Goal: Navigation & Orientation: Find specific page/section

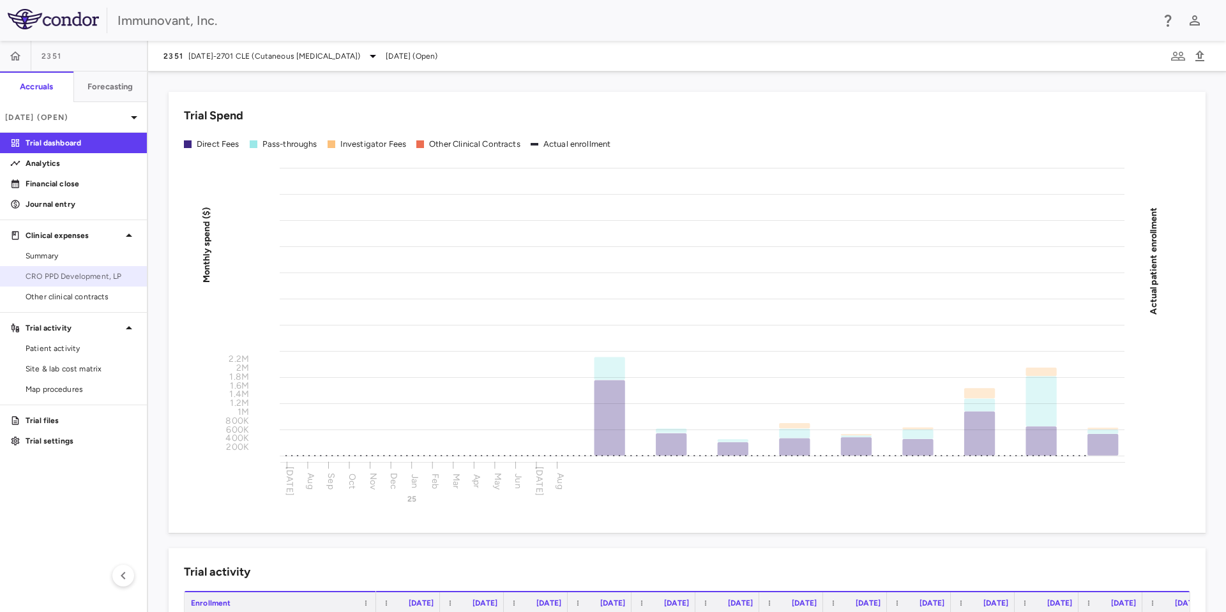
click at [104, 272] on span "CRO PPD Development, LP" at bounding box center [81, 276] width 111 height 11
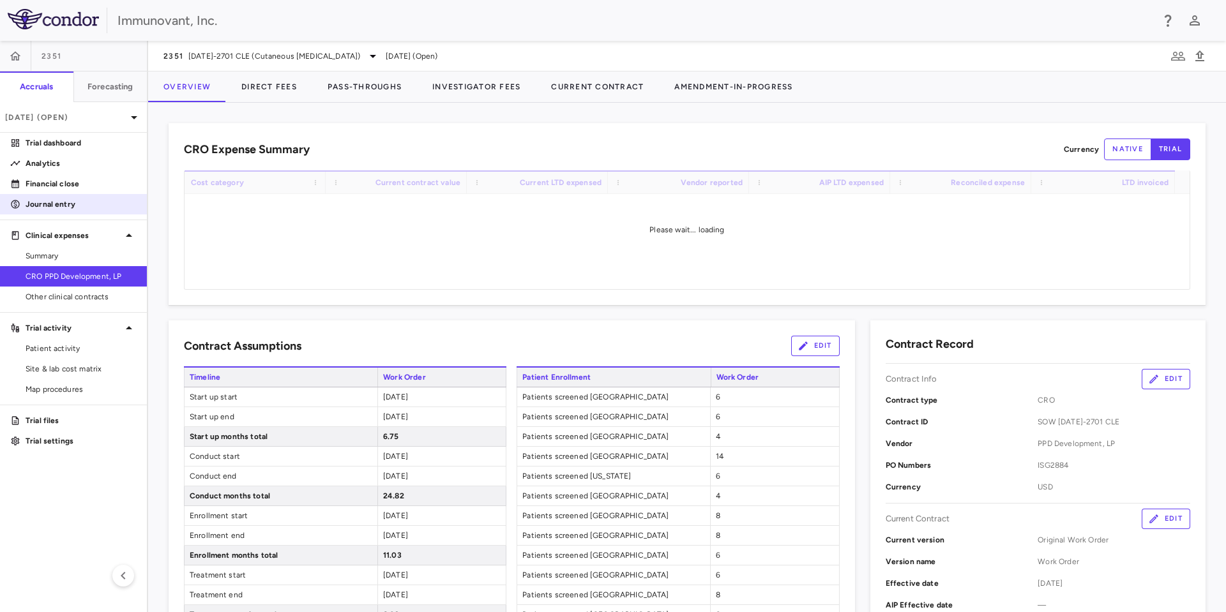
click at [66, 202] on p "Journal entry" at bounding box center [81, 204] width 111 height 11
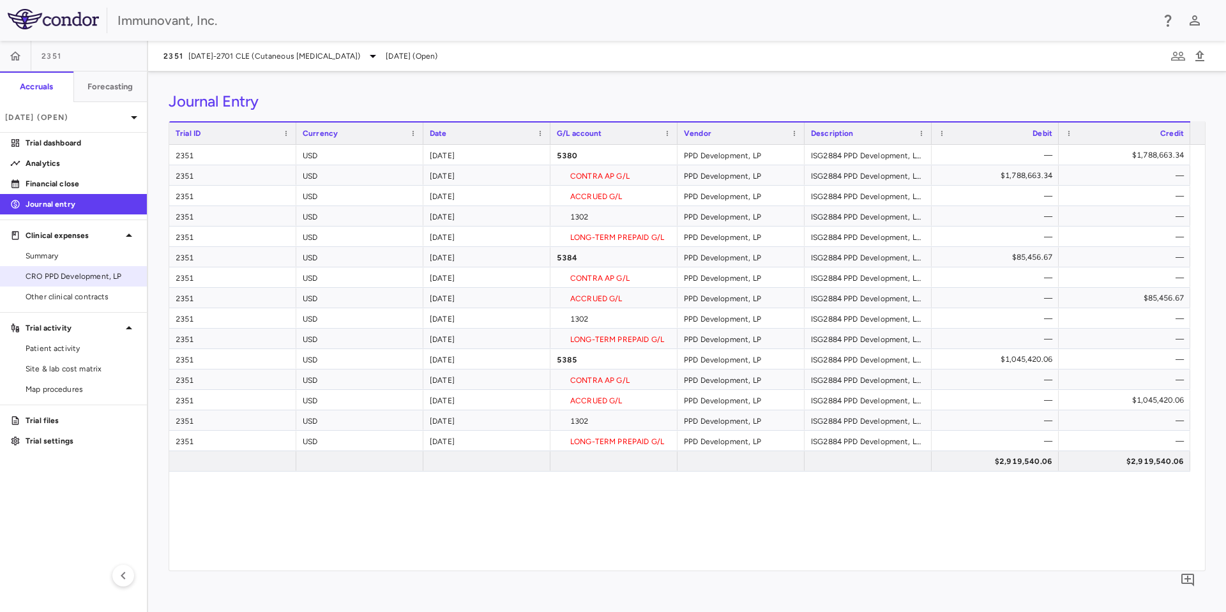
click at [83, 271] on span "CRO PPD Development, LP" at bounding box center [81, 276] width 111 height 11
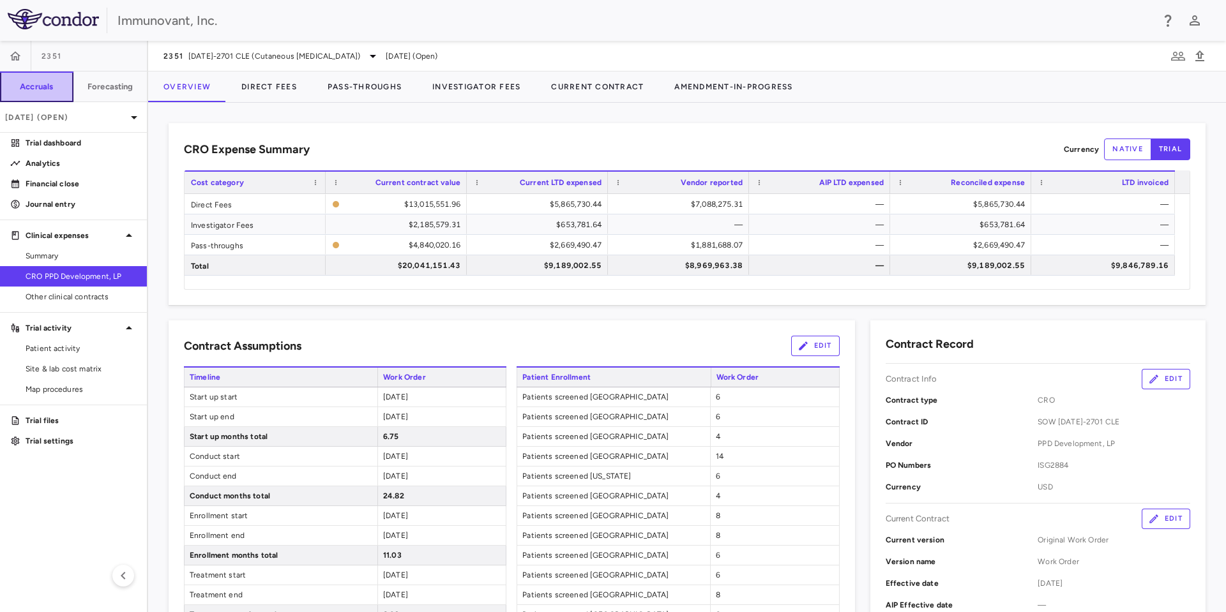
click at [35, 86] on h6 "Accruals" at bounding box center [36, 86] width 33 height 11
click at [135, 110] on icon at bounding box center [133, 117] width 15 height 15
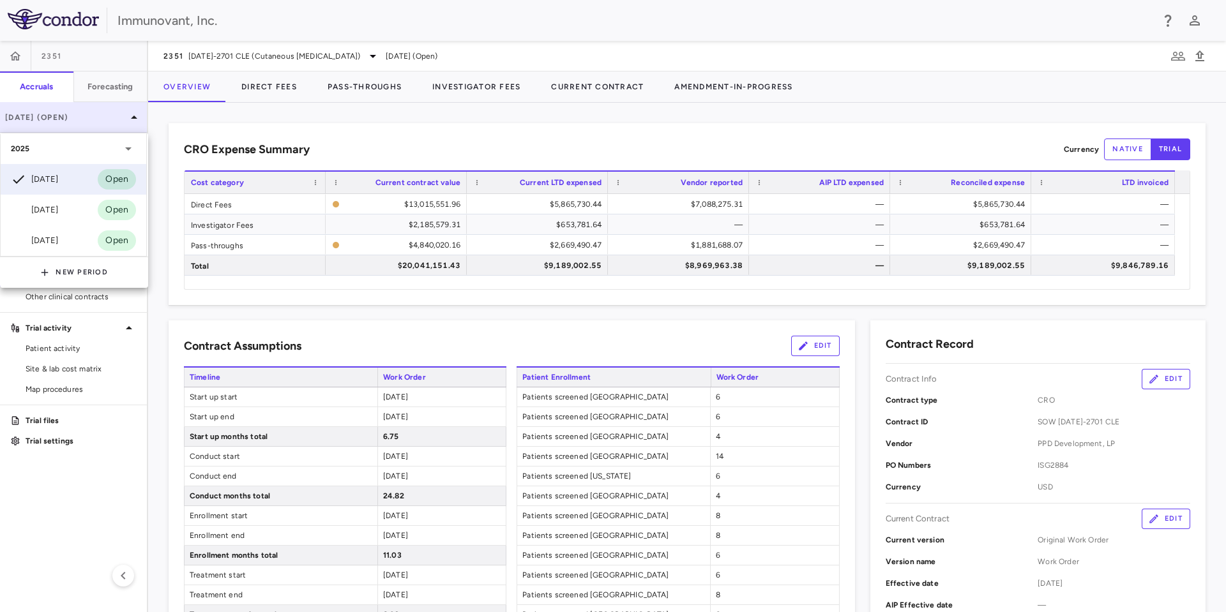
click at [135, 109] on div at bounding box center [613, 306] width 1226 height 612
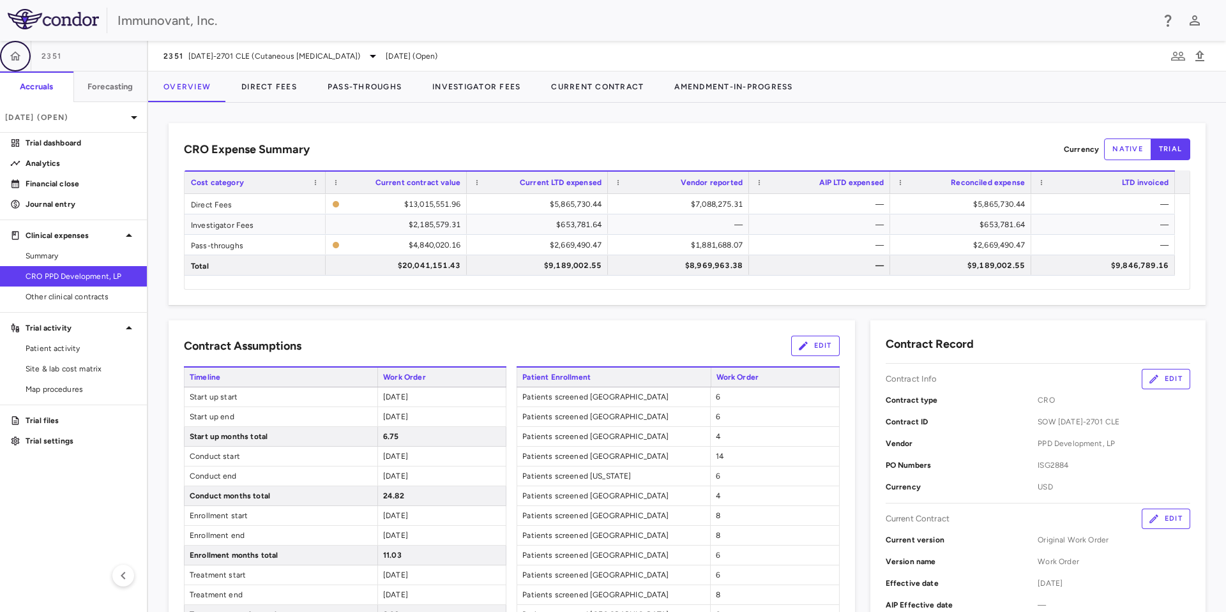
click at [9, 52] on icon "button" at bounding box center [15, 56] width 13 height 13
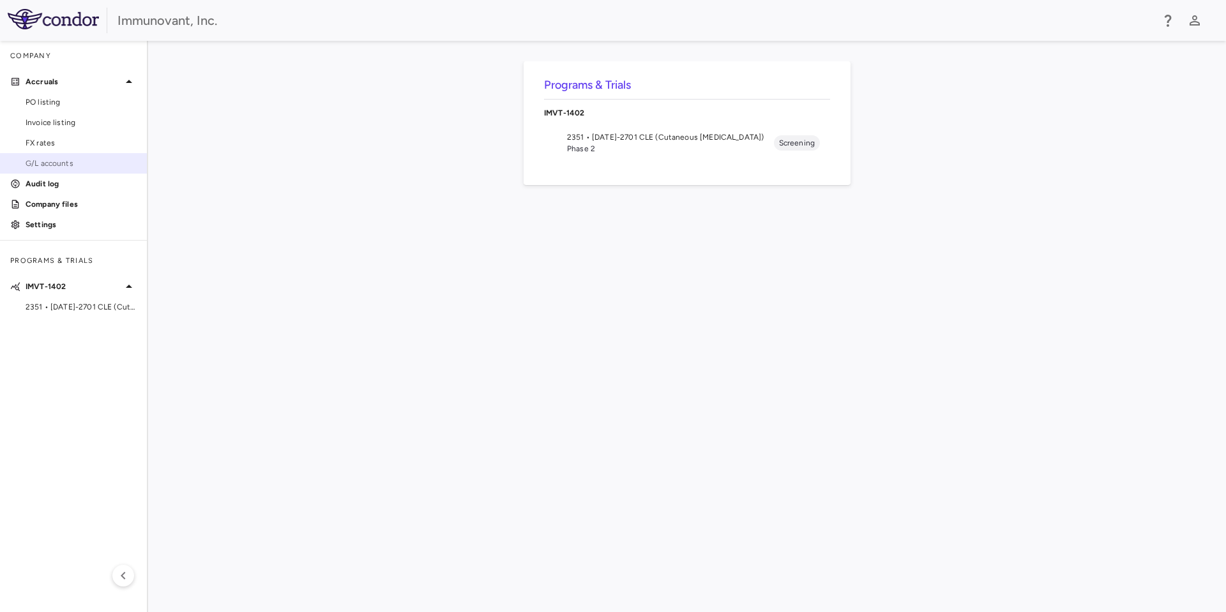
click at [57, 158] on span "G/L accounts" at bounding box center [81, 163] width 111 height 11
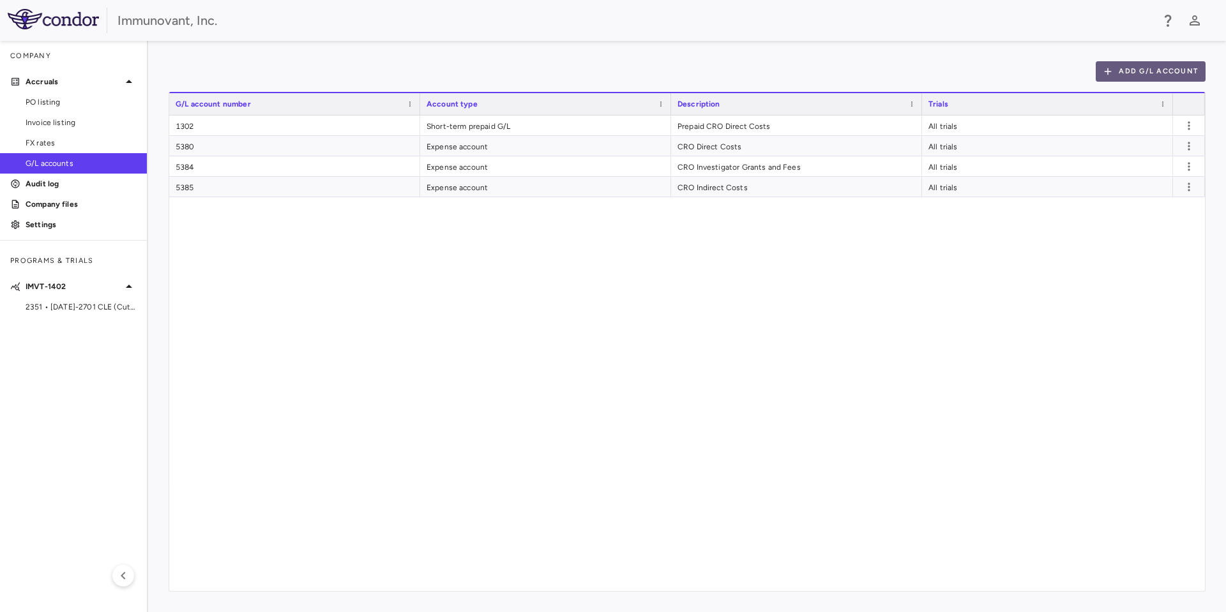
click at [1170, 67] on button "Add G/L Account" at bounding box center [1151, 71] width 110 height 20
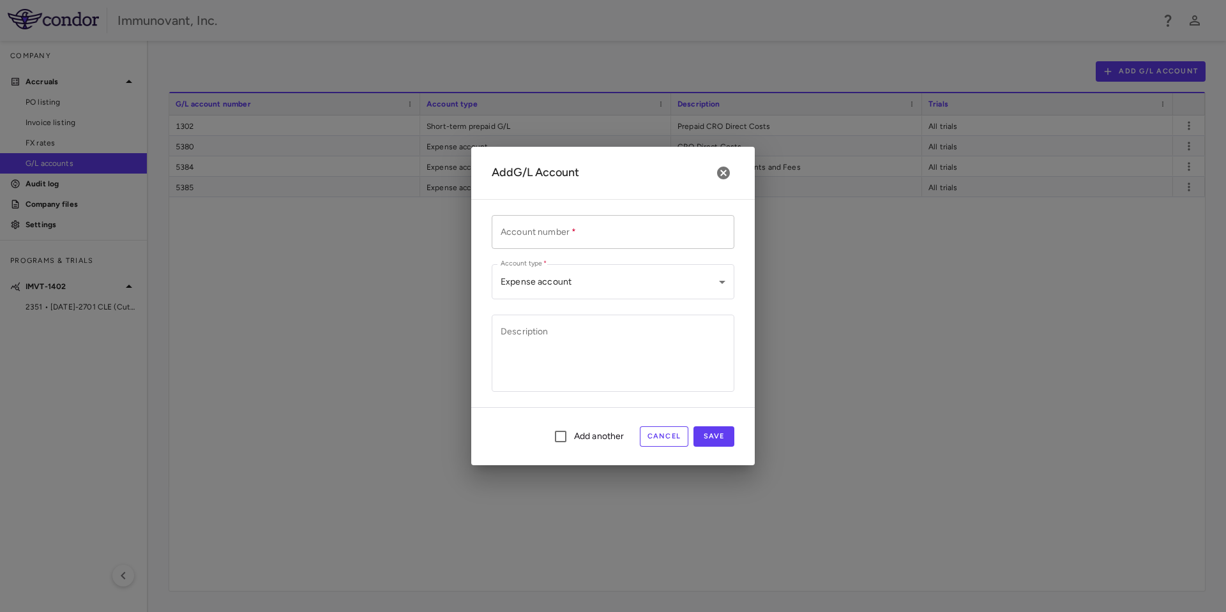
click at [588, 233] on input "Account number   *" at bounding box center [613, 232] width 243 height 34
type input "****"
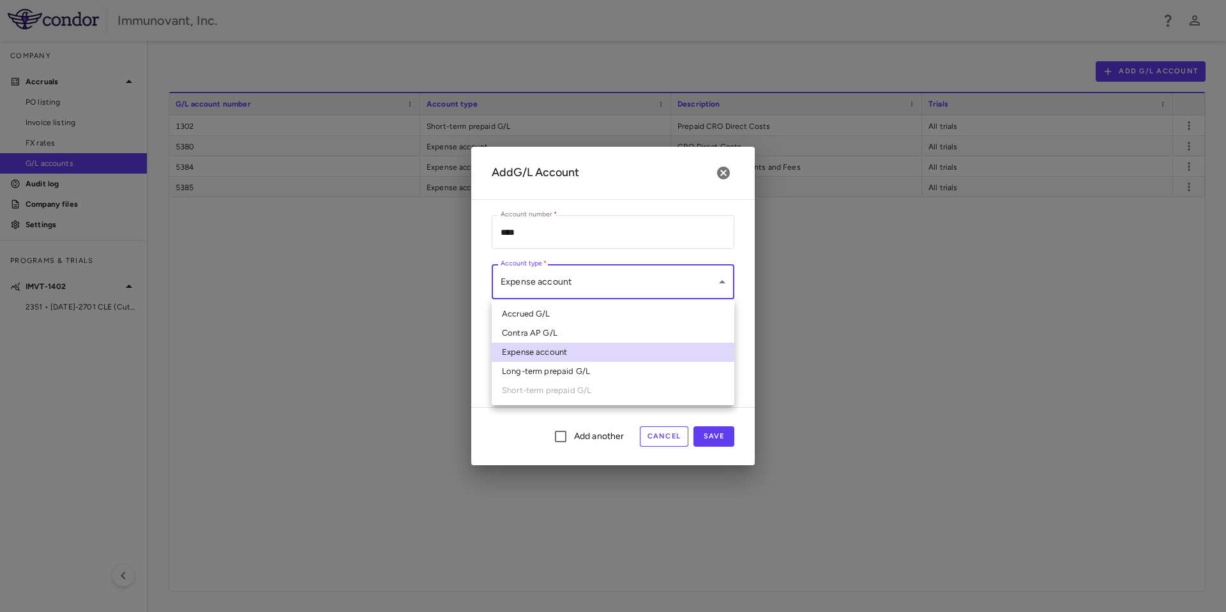
click at [608, 292] on body "Skip to sidebar Skip to main content Immunovant, Inc. Company Accruals PO listi…" at bounding box center [613, 306] width 1226 height 612
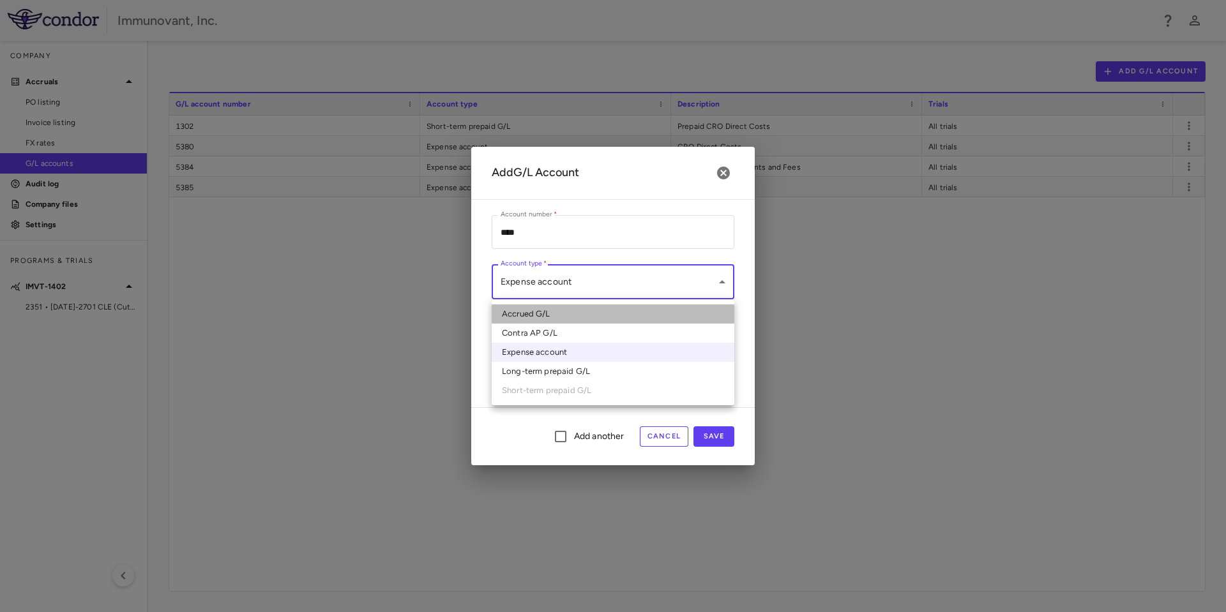
click at [601, 316] on li "Accrued G/L" at bounding box center [613, 314] width 243 height 19
type input "*******"
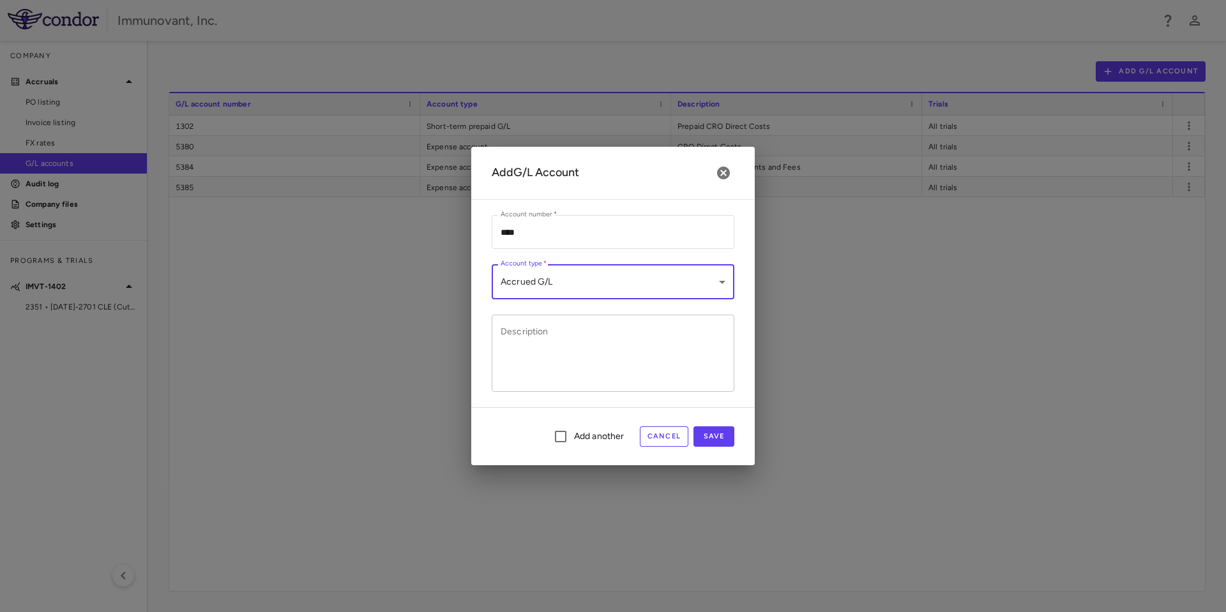
click at [578, 351] on textarea "Description" at bounding box center [613, 354] width 225 height 56
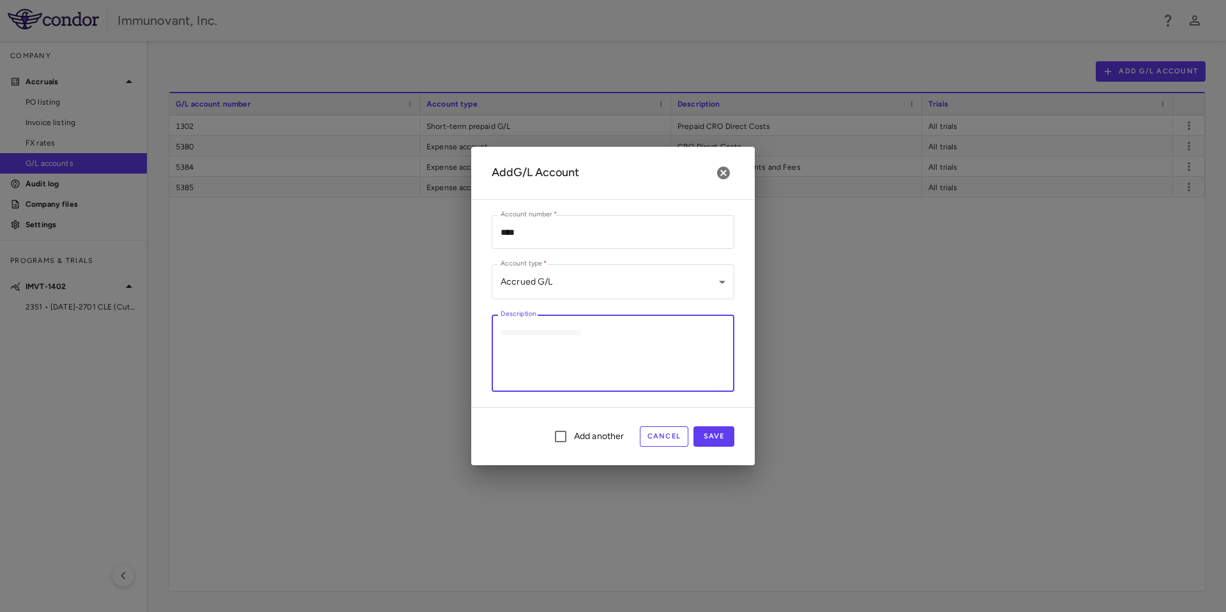
paste textarea "**********"
click at [530, 334] on textarea "**********" at bounding box center [613, 354] width 225 height 56
type textarea "**********"
click at [714, 434] on button "Save" at bounding box center [713, 437] width 41 height 20
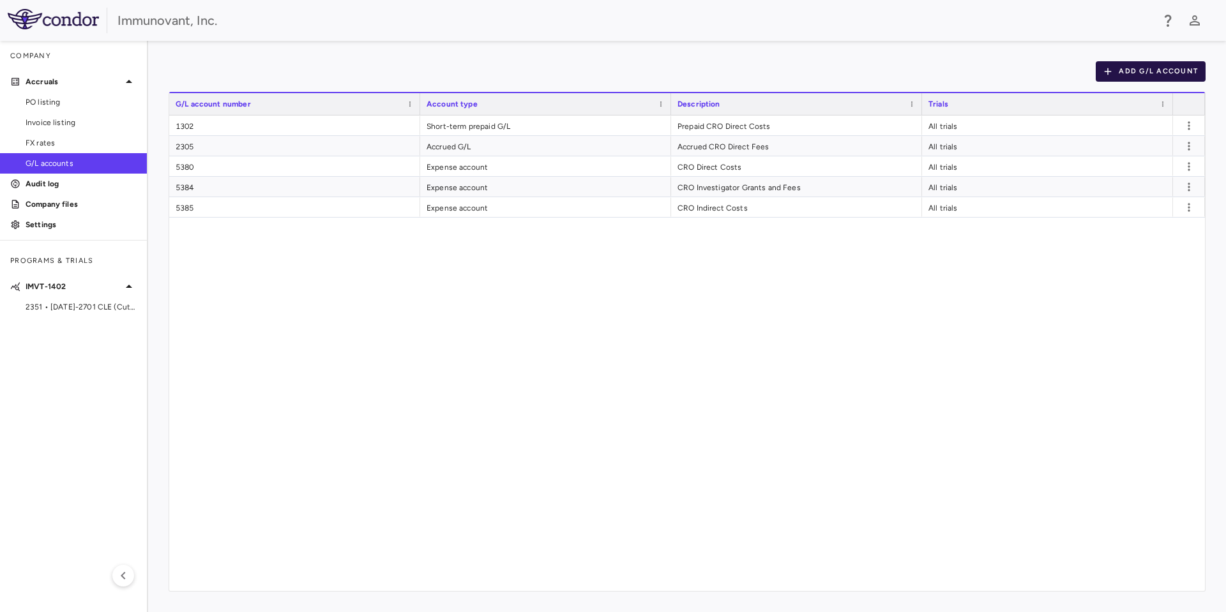
click at [1152, 69] on button "Add G/L Account" at bounding box center [1151, 71] width 110 height 20
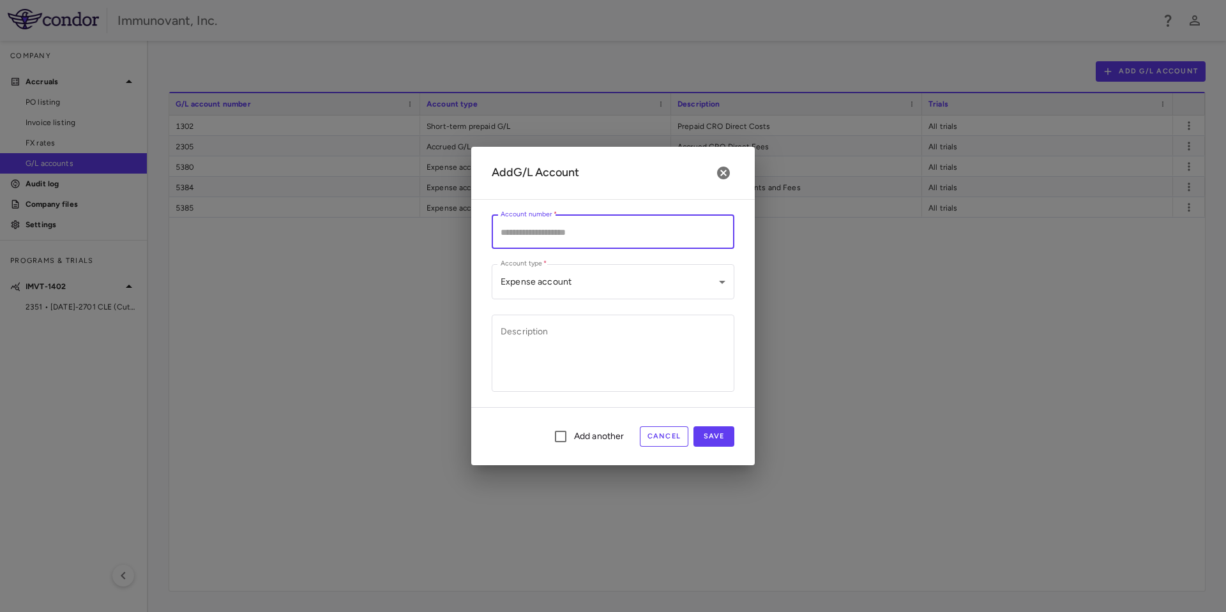
click at [660, 226] on input "Account number   *" at bounding box center [613, 232] width 243 height 34
type input "****"
click at [680, 278] on body "Skip to sidebar Skip to main content Immunovant, Inc. Company Accruals PO listi…" at bounding box center [613, 306] width 1226 height 612
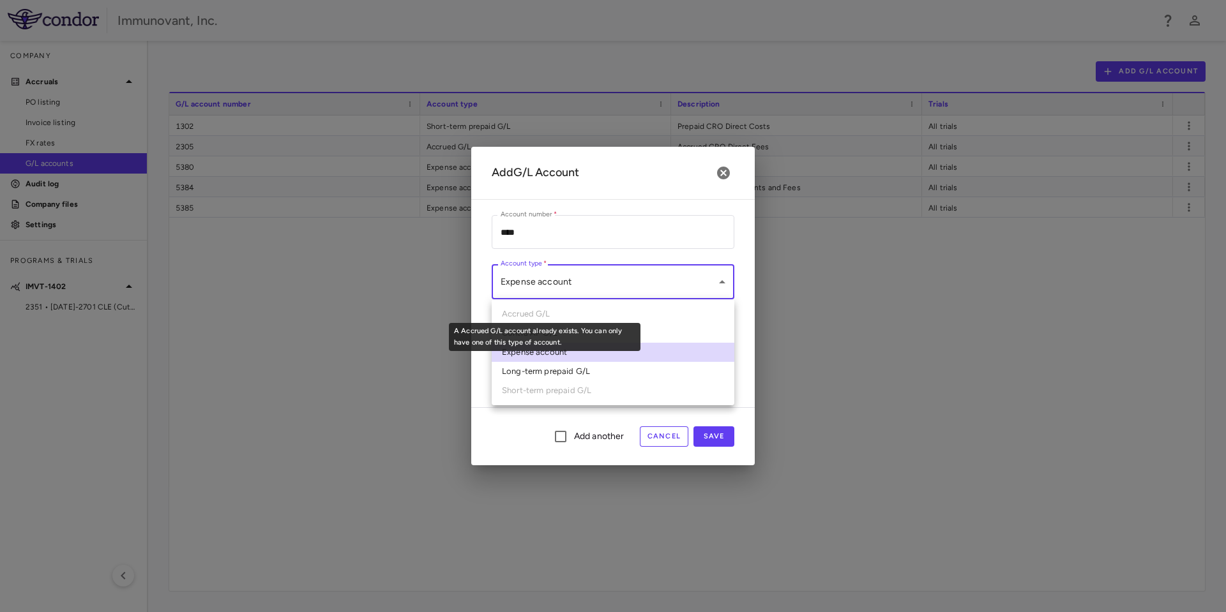
click at [545, 314] on span "Accrued G/L" at bounding box center [613, 314] width 243 height 19
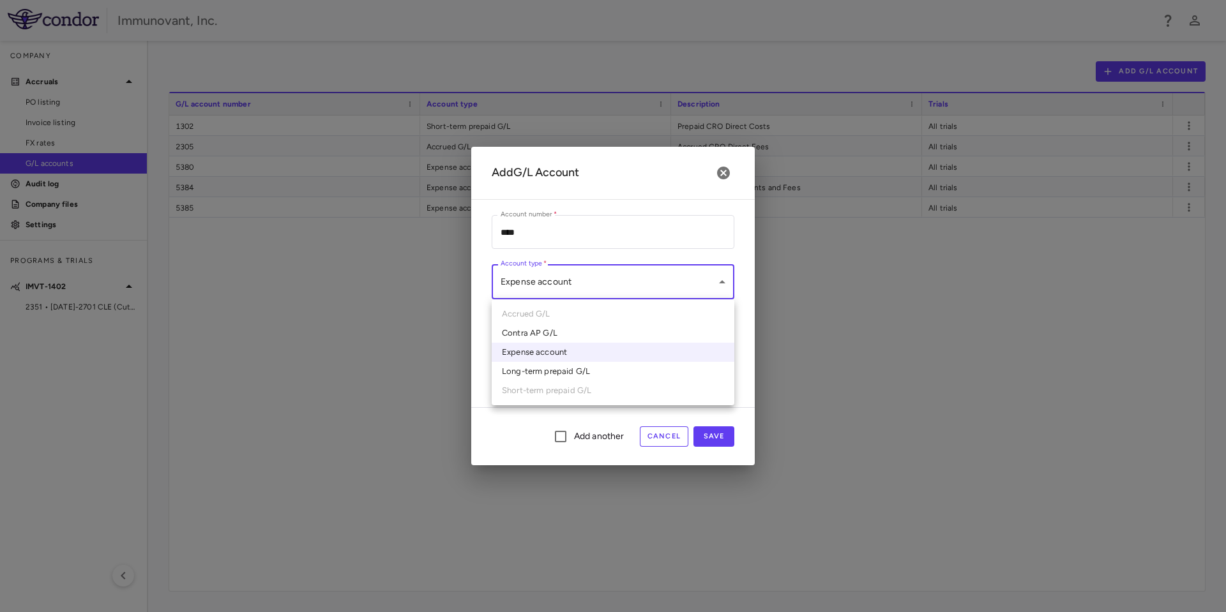
click at [551, 389] on span "Short-term prepaid G/L" at bounding box center [613, 390] width 243 height 19
click at [714, 165] on div at bounding box center [613, 306] width 1226 height 612
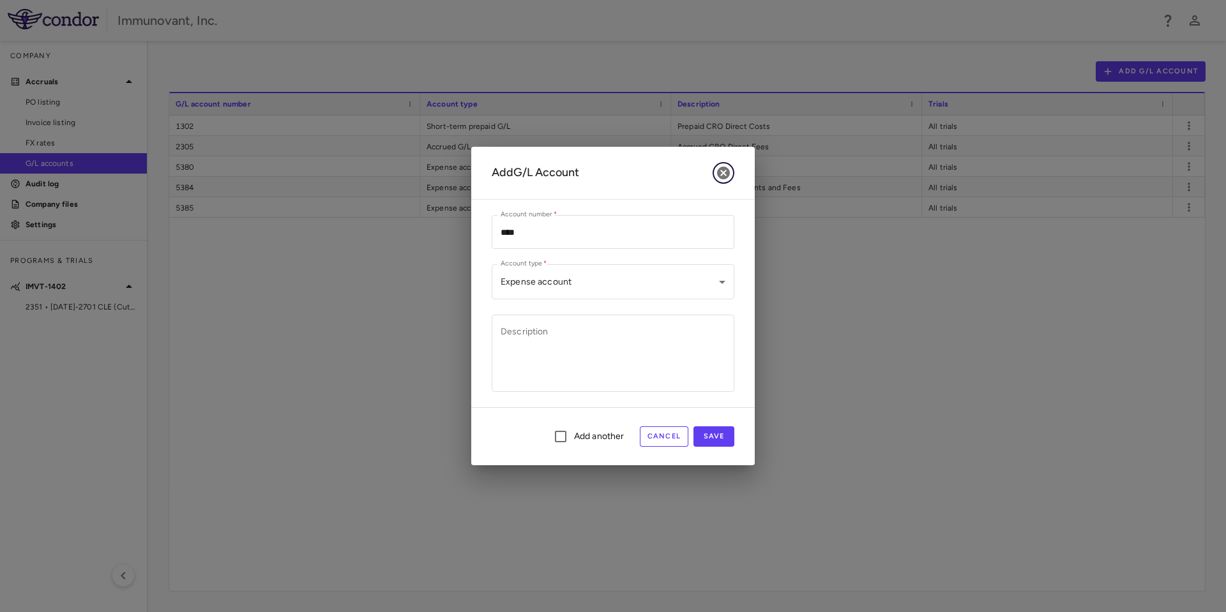
click at [724, 173] on icon "button" at bounding box center [723, 172] width 15 height 15
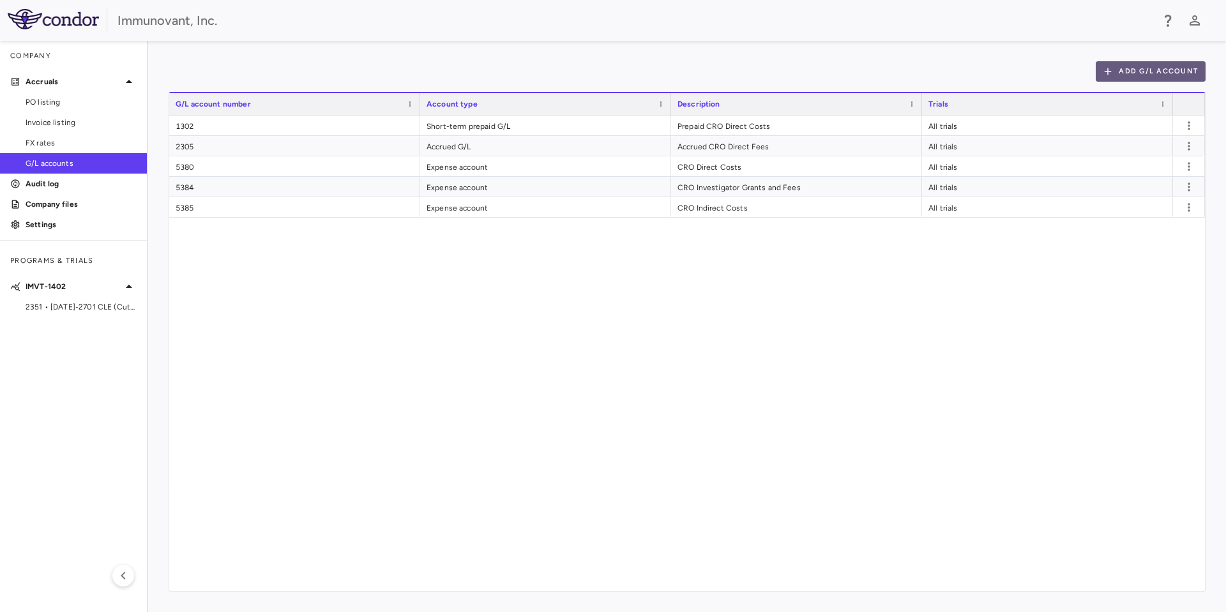
click at [1159, 64] on button "Add G/L Account" at bounding box center [1151, 71] width 110 height 20
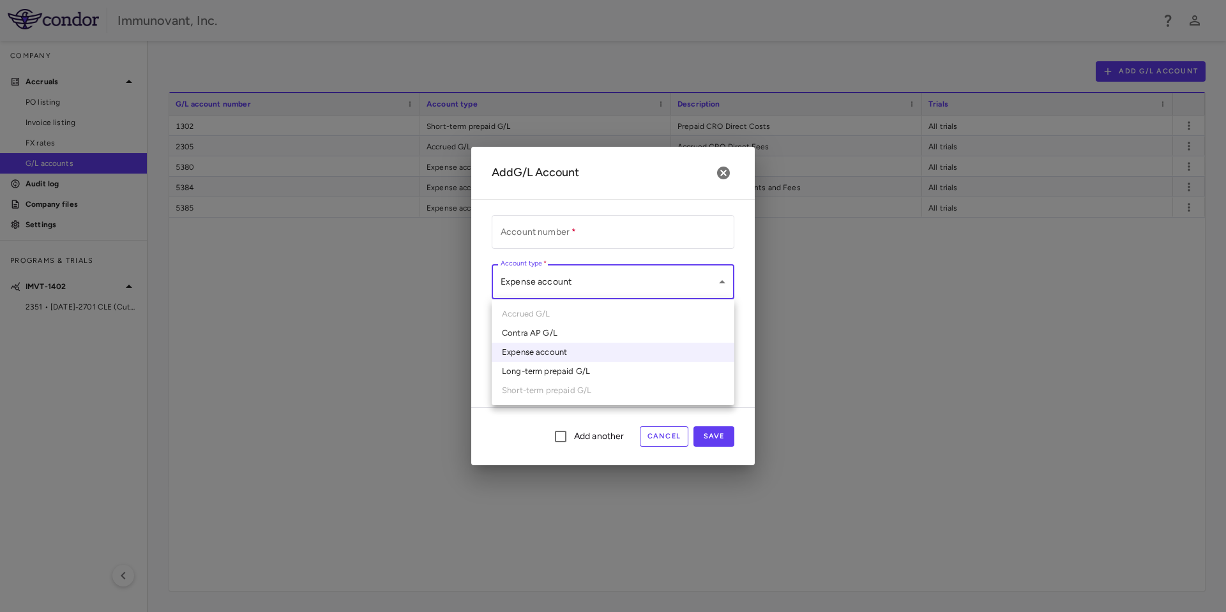
click at [686, 279] on body "Skip to sidebar Skip to main content Immunovant, Inc. Company Accruals PO listi…" at bounding box center [613, 306] width 1226 height 612
click at [581, 391] on span "Short-term prepaid G/L" at bounding box center [613, 390] width 243 height 19
click at [564, 437] on div at bounding box center [613, 306] width 1226 height 612
click at [630, 279] on body "Skip to sidebar Skip to main content Immunovant, Inc. Company Accruals PO listi…" at bounding box center [613, 306] width 1226 height 612
click at [570, 315] on span "Accrued G/L" at bounding box center [613, 314] width 243 height 19
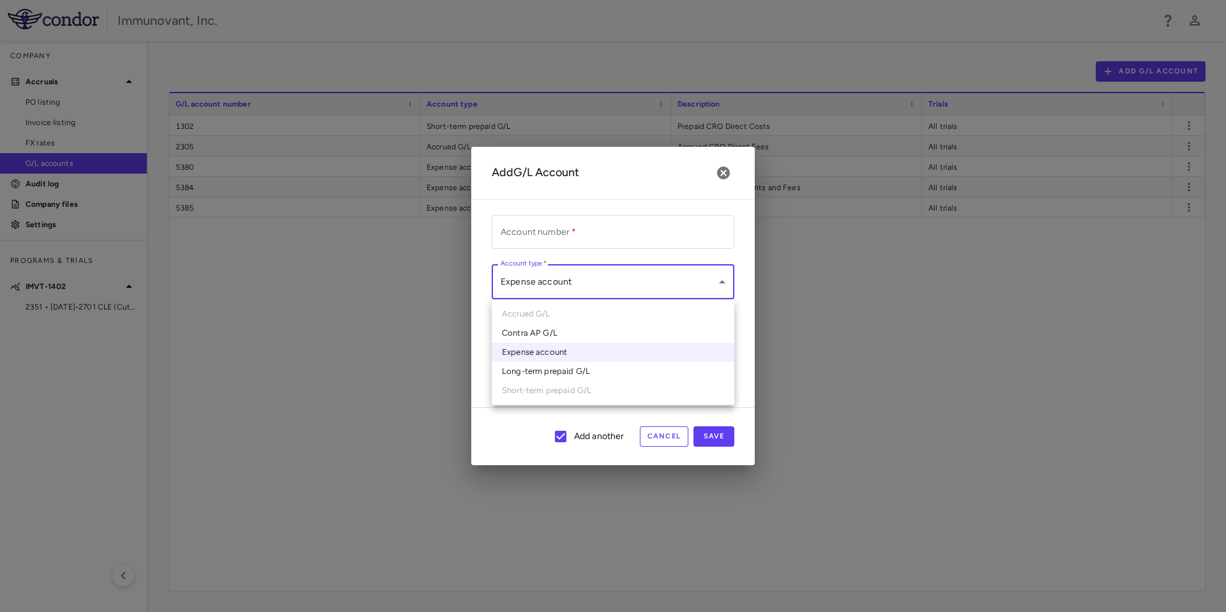
click at [670, 435] on div at bounding box center [613, 306] width 1226 height 612
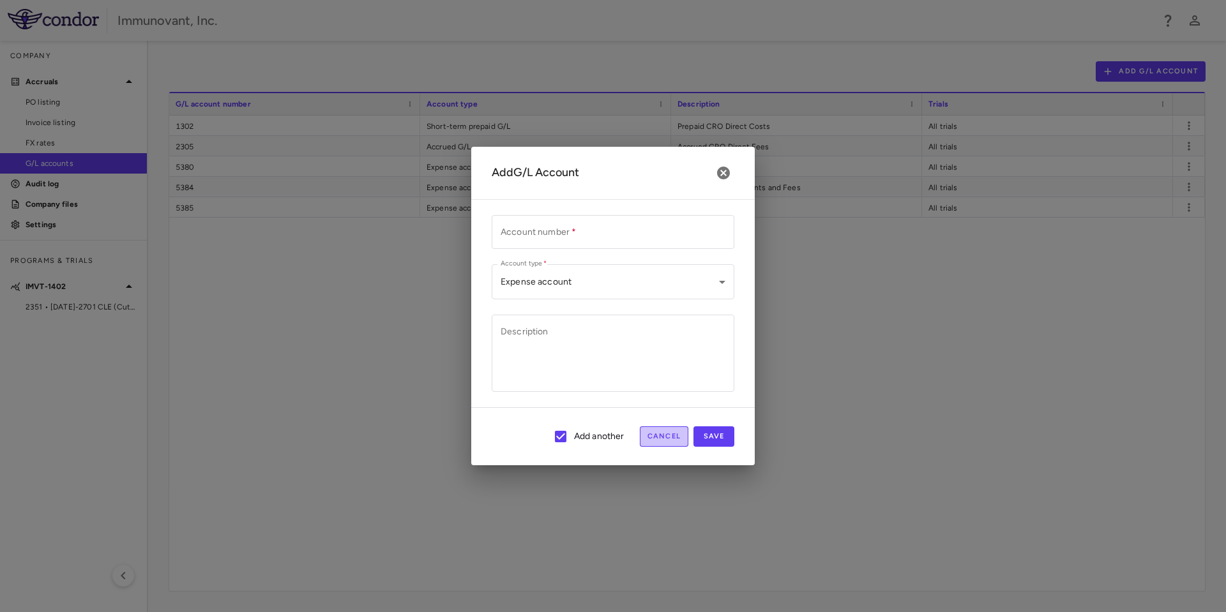
click at [657, 435] on button "Cancel" at bounding box center [664, 437] width 49 height 20
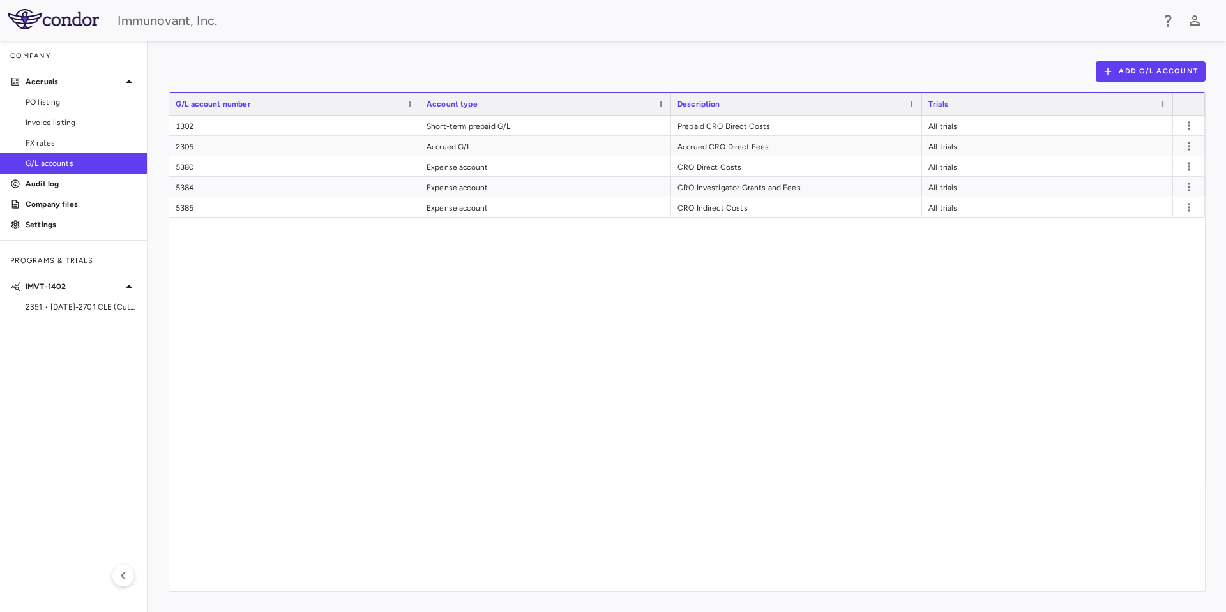
click at [758, 303] on div "1302 Short-term prepaid G/L Prepaid CRO Direct Costs All trials 5380 Expense ac…" at bounding box center [687, 354] width 1036 height 476
click at [731, 268] on div "1302 Short-term prepaid G/L Prepaid CRO Direct Costs All trials 5380 Expense ac…" at bounding box center [687, 354] width 1036 height 476
click at [1189, 73] on button "Add G/L Account" at bounding box center [1151, 71] width 110 height 20
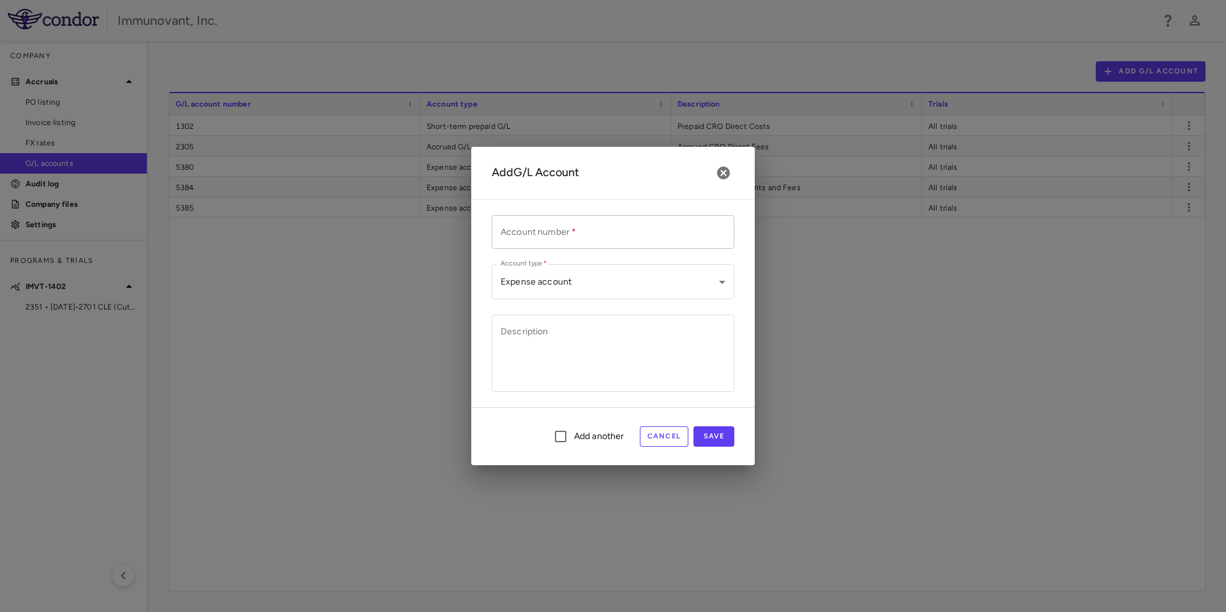
click at [674, 232] on input "Account number   *" at bounding box center [613, 232] width 243 height 34
type input "****"
click at [661, 359] on textarea "Description" at bounding box center [613, 354] width 225 height 56
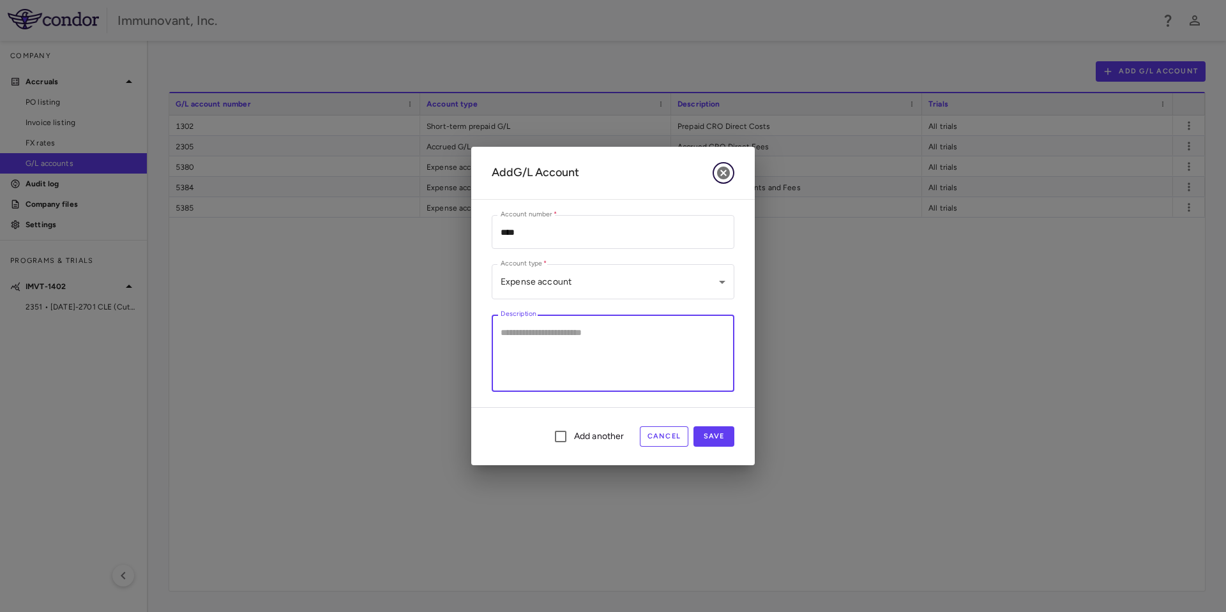
click at [727, 179] on icon "button" at bounding box center [723, 172] width 15 height 15
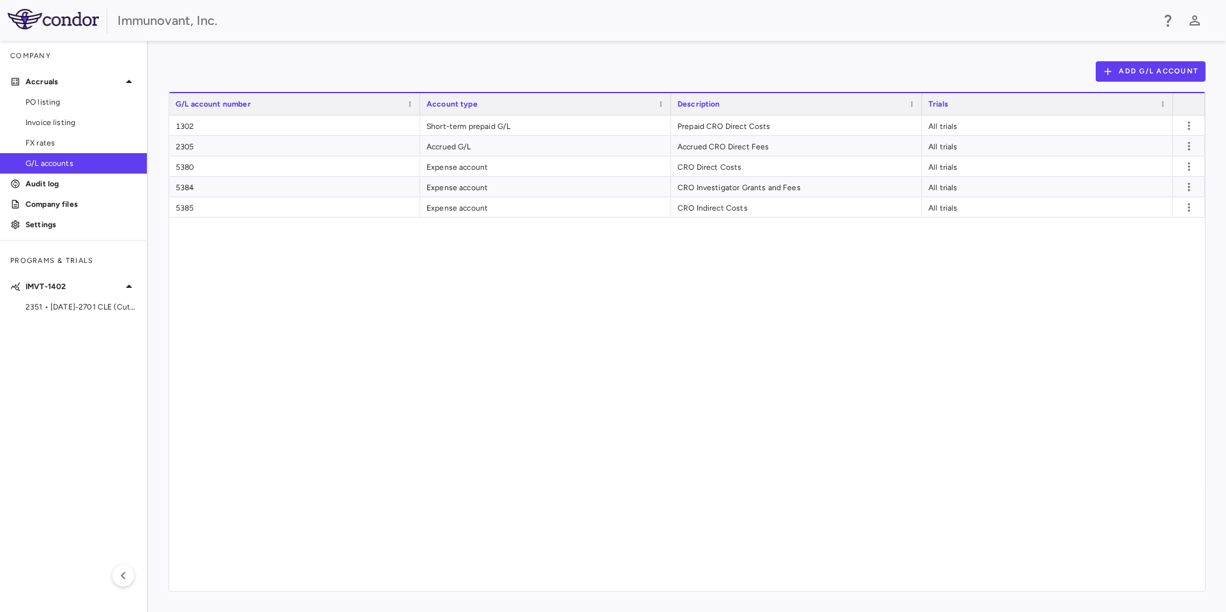
click at [763, 356] on div "1302 Short-term prepaid G/L Prepaid CRO Direct Costs All trials 5380 Expense ac…" at bounding box center [687, 354] width 1036 height 476
click at [225, 240] on div "1302 Short-term prepaid G/L Prepaid CRO Direct Costs All trials 5380 Expense ac…" at bounding box center [687, 354] width 1036 height 476
click at [631, 402] on div "1302 Short-term prepaid G/L Prepaid CRO Direct Costs All trials 5380 Expense ac…" at bounding box center [687, 354] width 1036 height 476
click at [829, 303] on div "1302 Short-term prepaid G/L Prepaid CRO Direct Costs All trials 5380 Expense ac…" at bounding box center [687, 354] width 1036 height 476
click at [1156, 62] on button "Add G/L Account" at bounding box center [1151, 71] width 110 height 20
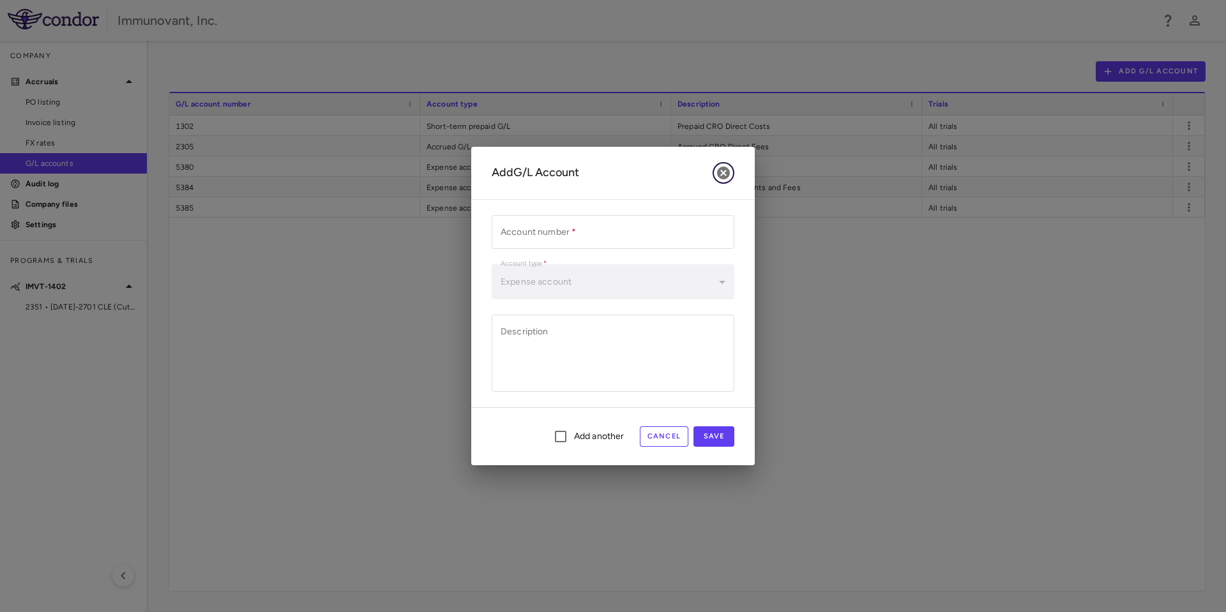
click at [720, 176] on icon "button" at bounding box center [723, 173] width 13 height 13
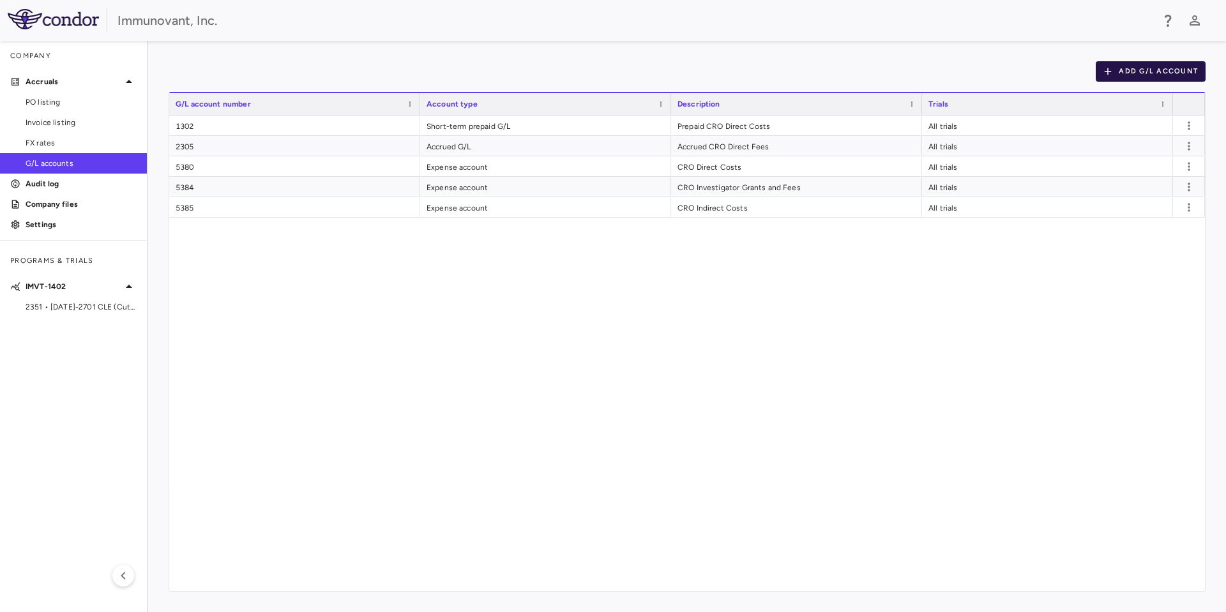
click at [1182, 64] on button "Add G/L Account" at bounding box center [1151, 71] width 110 height 20
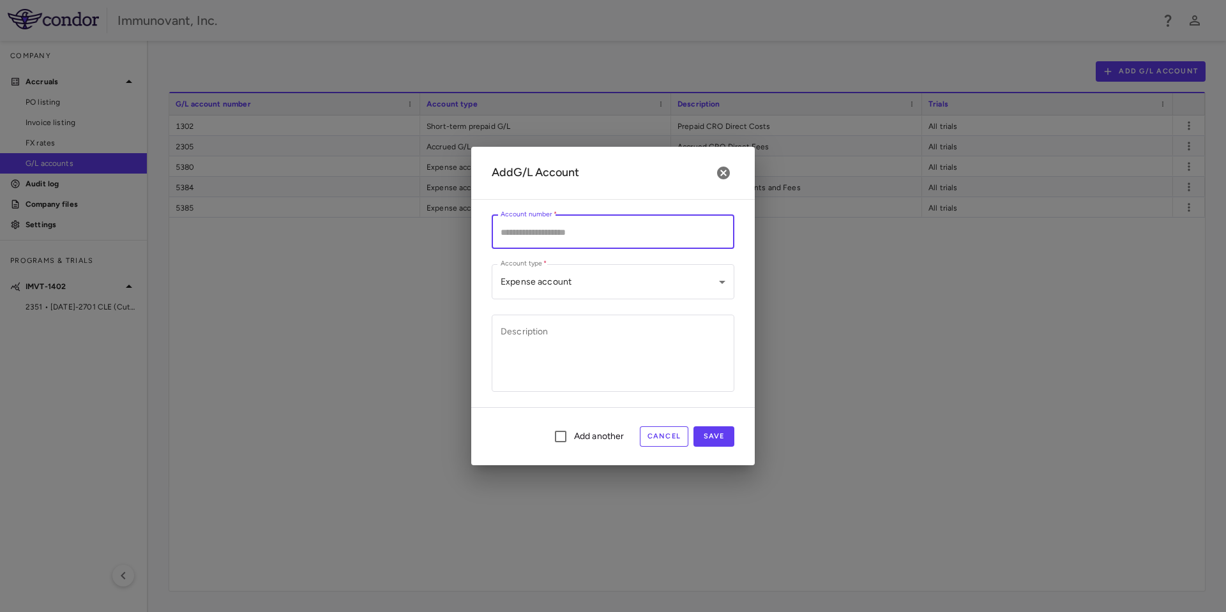
click at [612, 235] on input "Account number   *" at bounding box center [613, 232] width 243 height 34
type input "****"
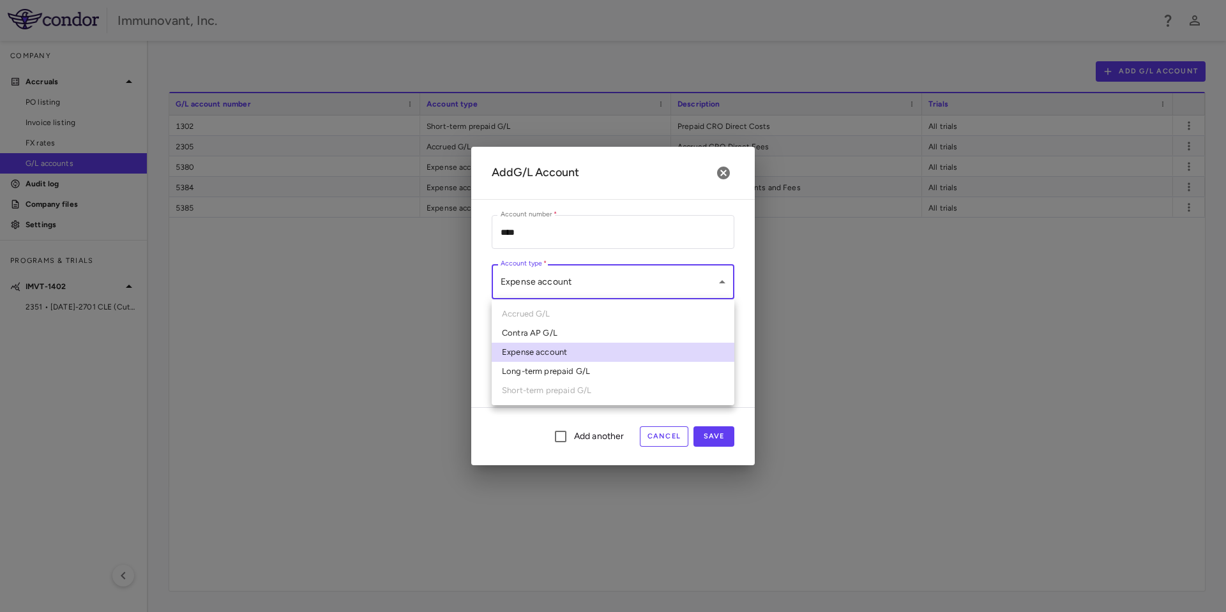
click at [702, 284] on body "Skip to sidebar Skip to main content Immunovant, Inc. Company Accruals PO listi…" at bounding box center [613, 306] width 1226 height 612
drag, startPoint x: 637, startPoint y: 301, endPoint x: 615, endPoint y: 309, distance: 22.6
click at [620, 308] on ul "Accrued G/L Contra AP G/L Expense account Long-term prepaid G/L Short-term prep…" at bounding box center [613, 352] width 243 height 106
click at [504, 314] on span "Accrued G/L" at bounding box center [613, 314] width 243 height 19
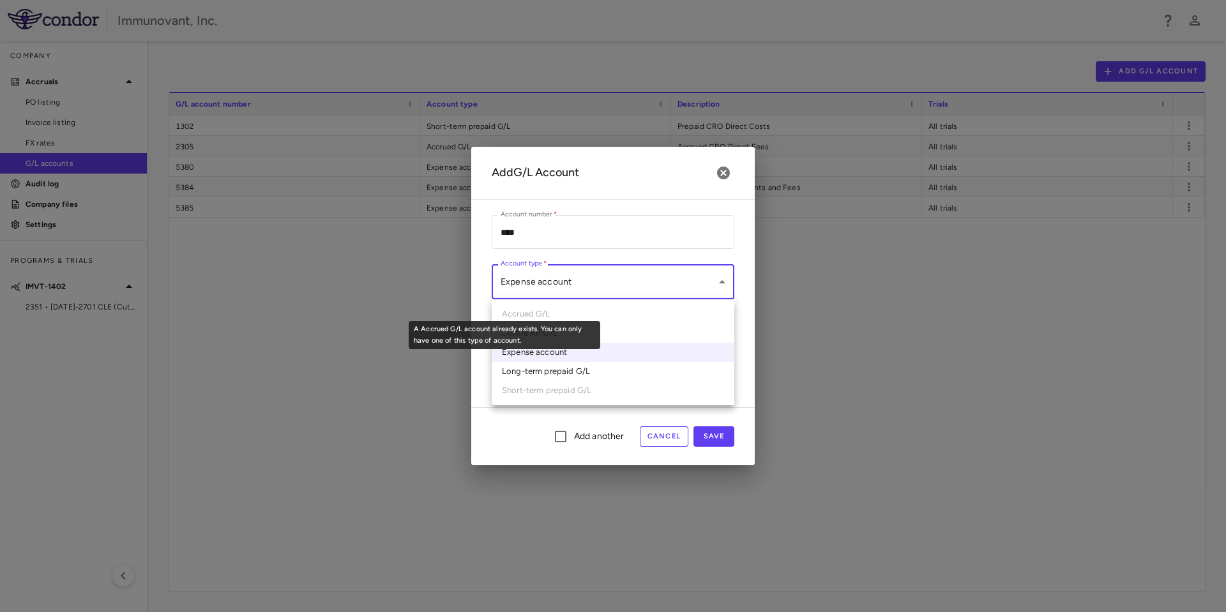
click at [504, 312] on span "Accrued G/L" at bounding box center [613, 314] width 243 height 19
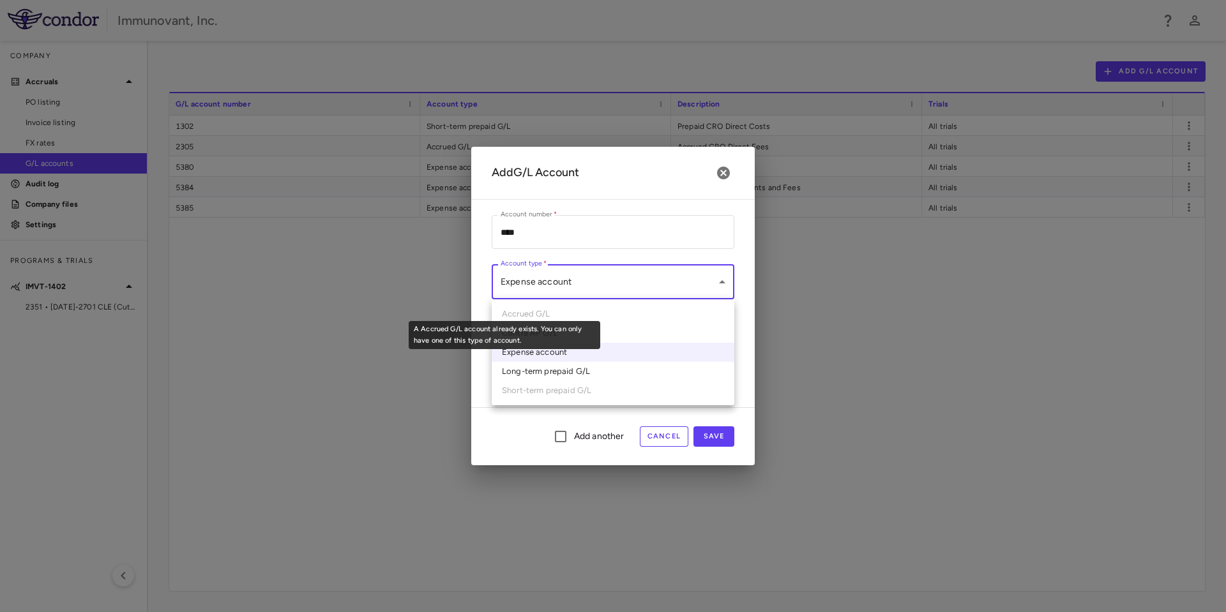
click at [504, 312] on span "Accrued G/L" at bounding box center [613, 314] width 243 height 19
click at [504, 311] on span "Accrued G/L" at bounding box center [613, 314] width 243 height 19
click at [504, 310] on span "Accrued G/L" at bounding box center [613, 314] width 243 height 19
click at [725, 176] on div at bounding box center [613, 306] width 1226 height 612
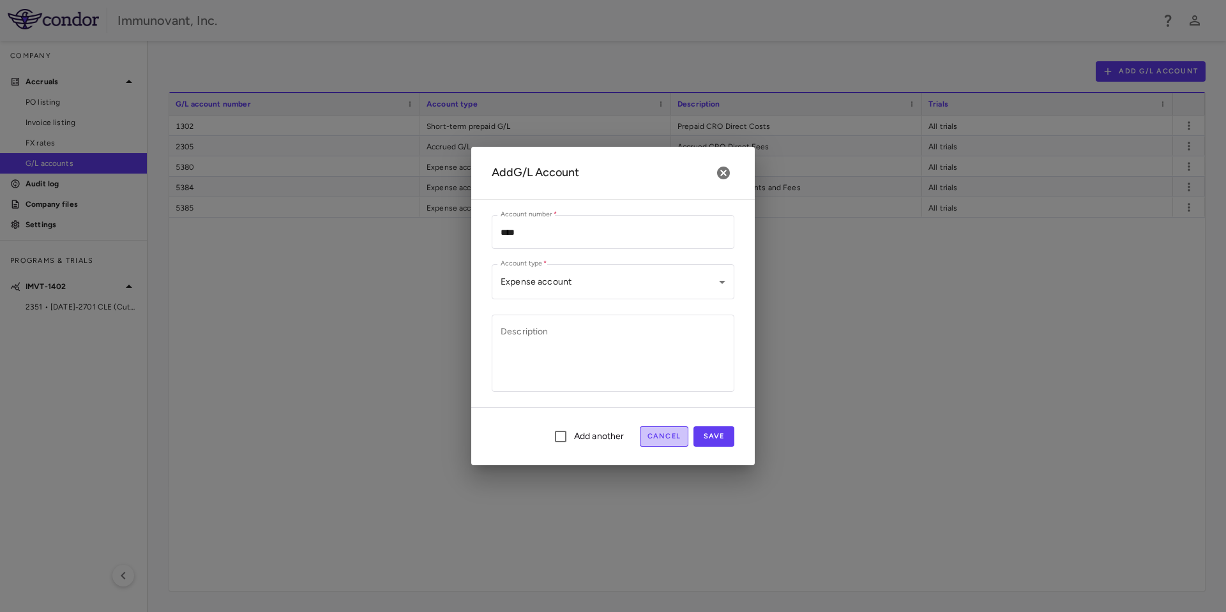
click at [656, 438] on button "Cancel" at bounding box center [664, 437] width 49 height 20
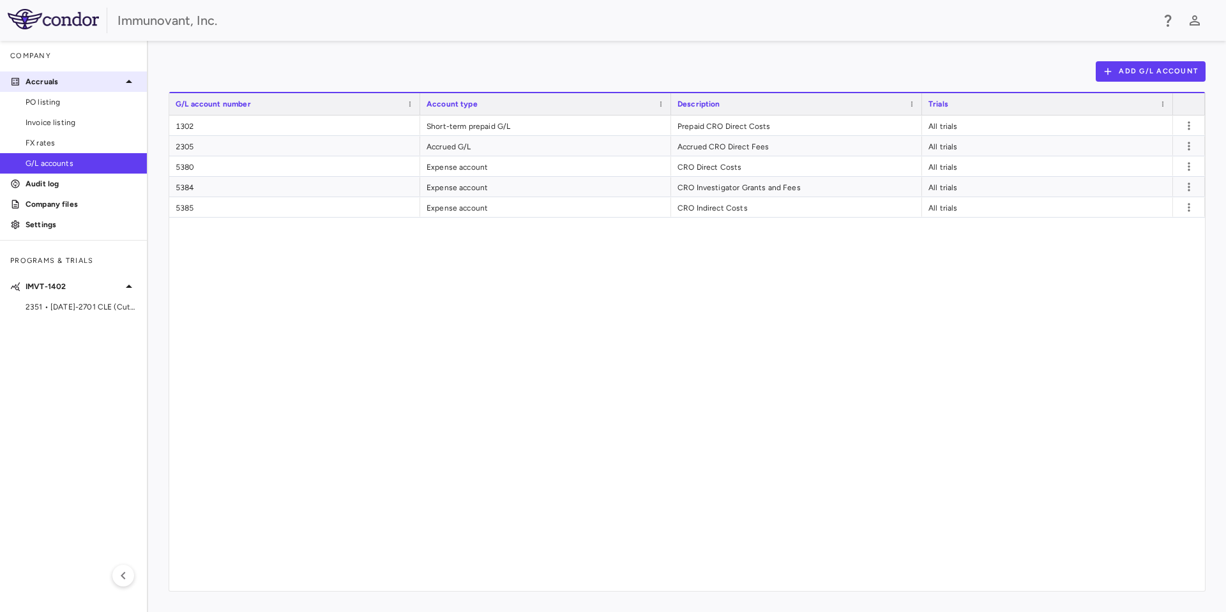
click at [50, 77] on p "Accruals" at bounding box center [74, 81] width 96 height 11
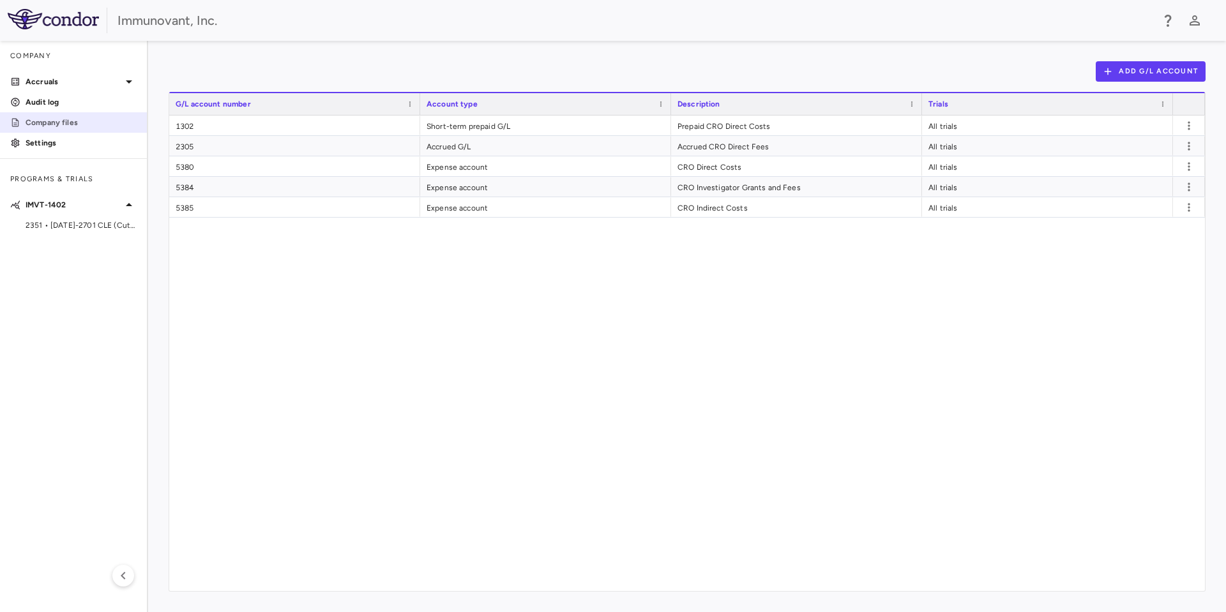
click at [61, 123] on p "Company files" at bounding box center [81, 122] width 111 height 11
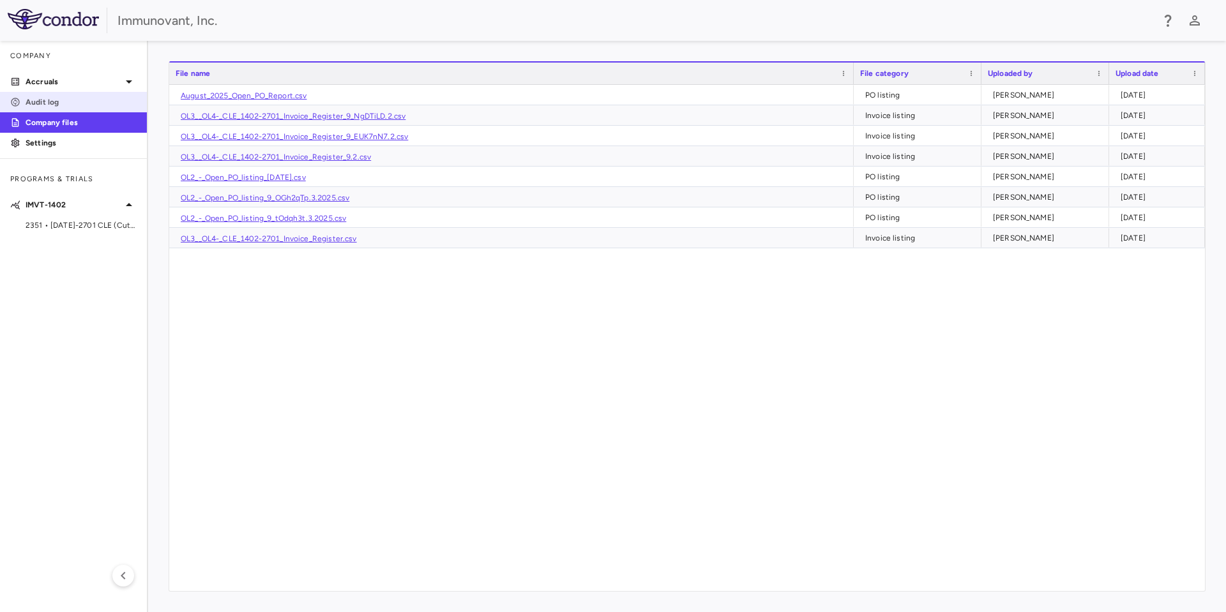
click at [56, 102] on p "Audit log" at bounding box center [81, 101] width 111 height 11
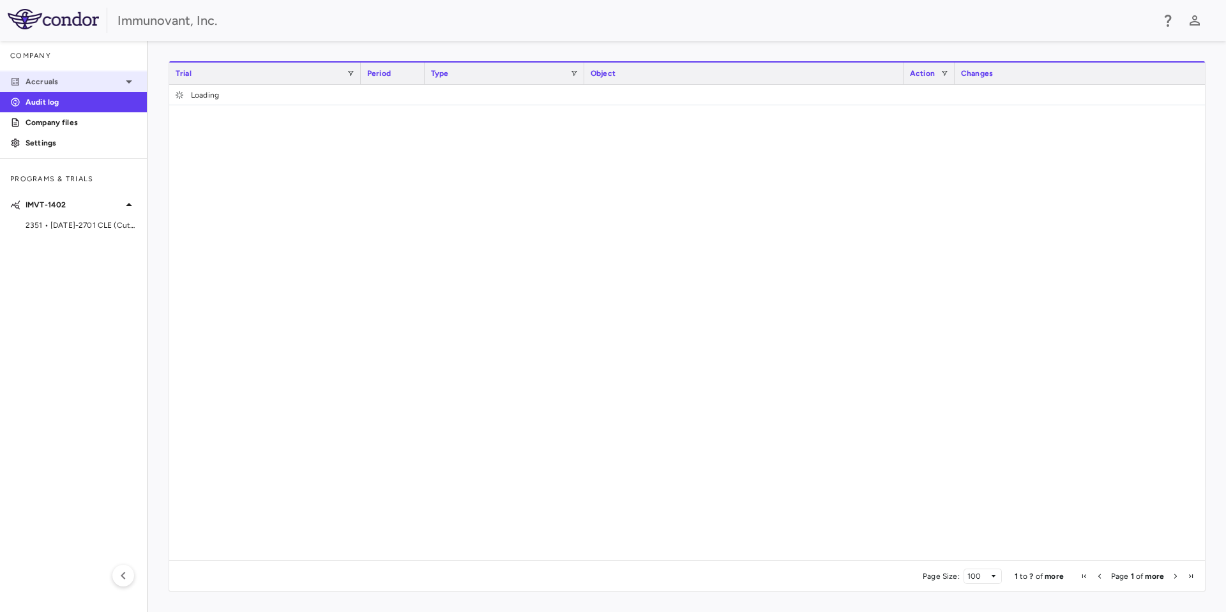
click at [59, 79] on p "Accruals" at bounding box center [74, 81] width 96 height 11
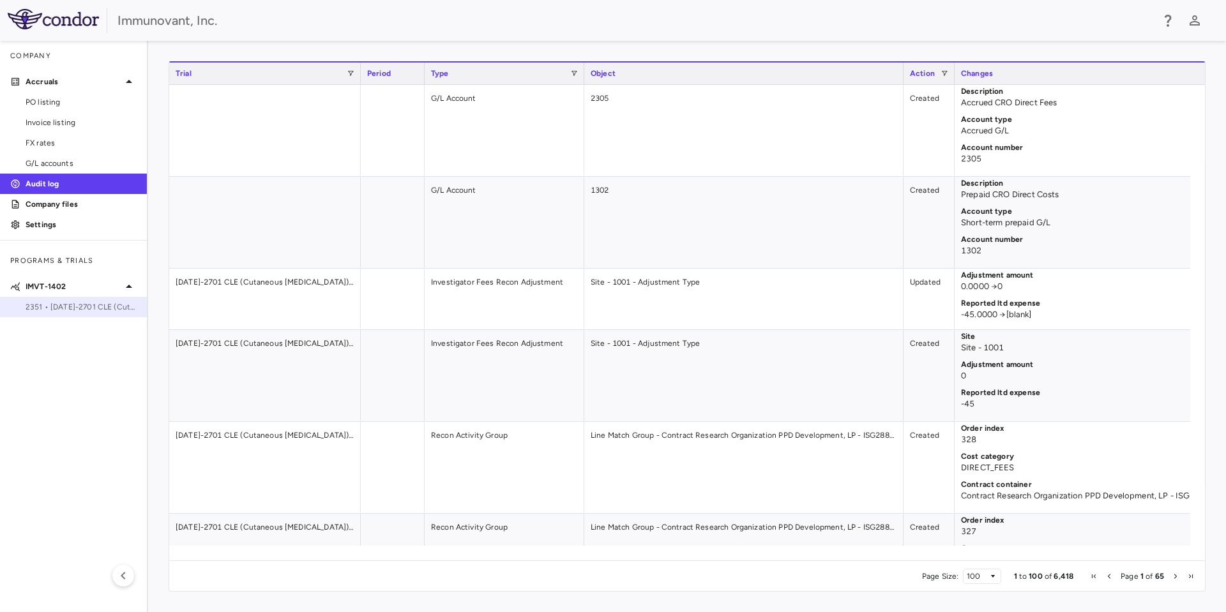
click at [51, 303] on span "2351 • 1402-2701 CLE (Cutaneous Lupus Erythematosus)" at bounding box center [81, 306] width 111 height 11
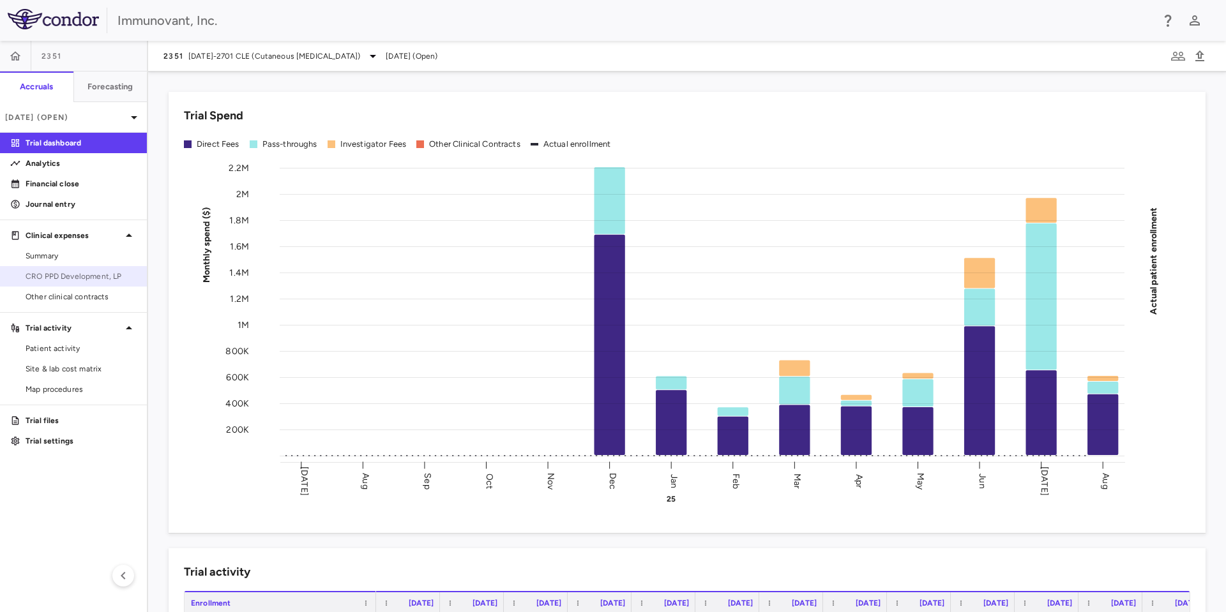
click at [91, 276] on span "CRO PPD Development, LP" at bounding box center [81, 276] width 111 height 11
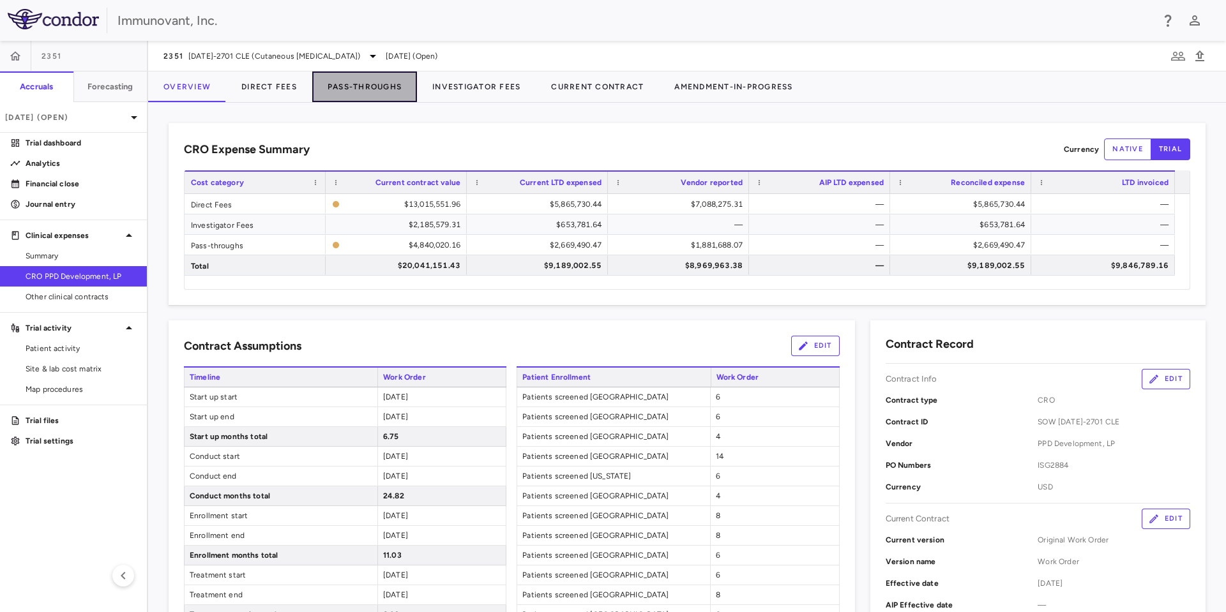
click at [374, 84] on button "Pass-Throughs" at bounding box center [364, 87] width 105 height 31
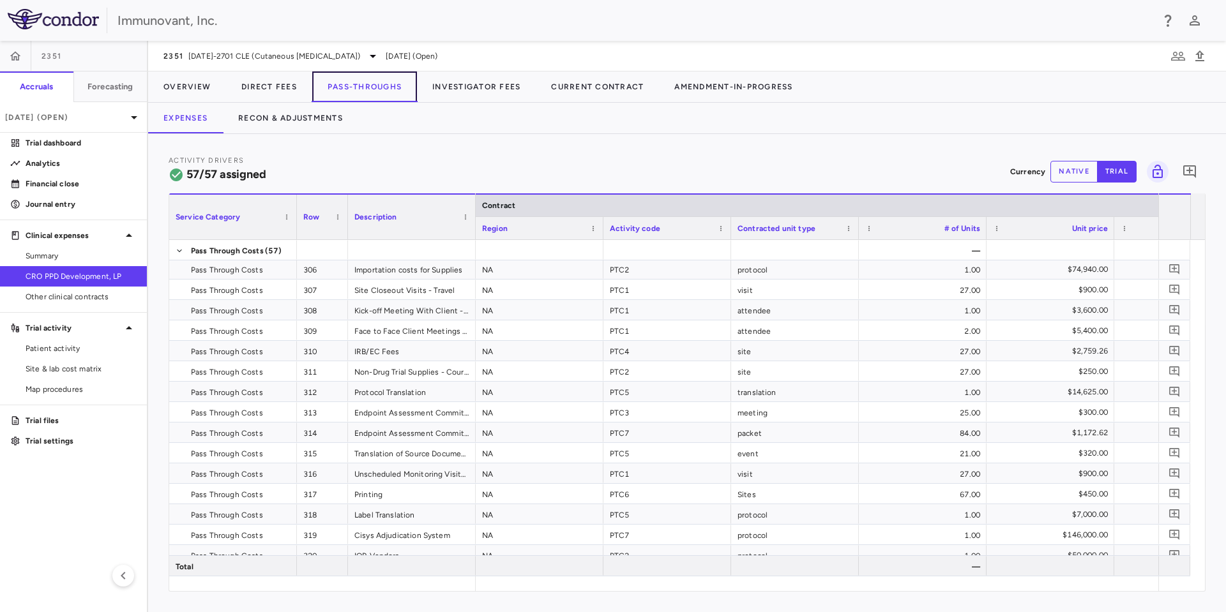
scroll to position [0, 202]
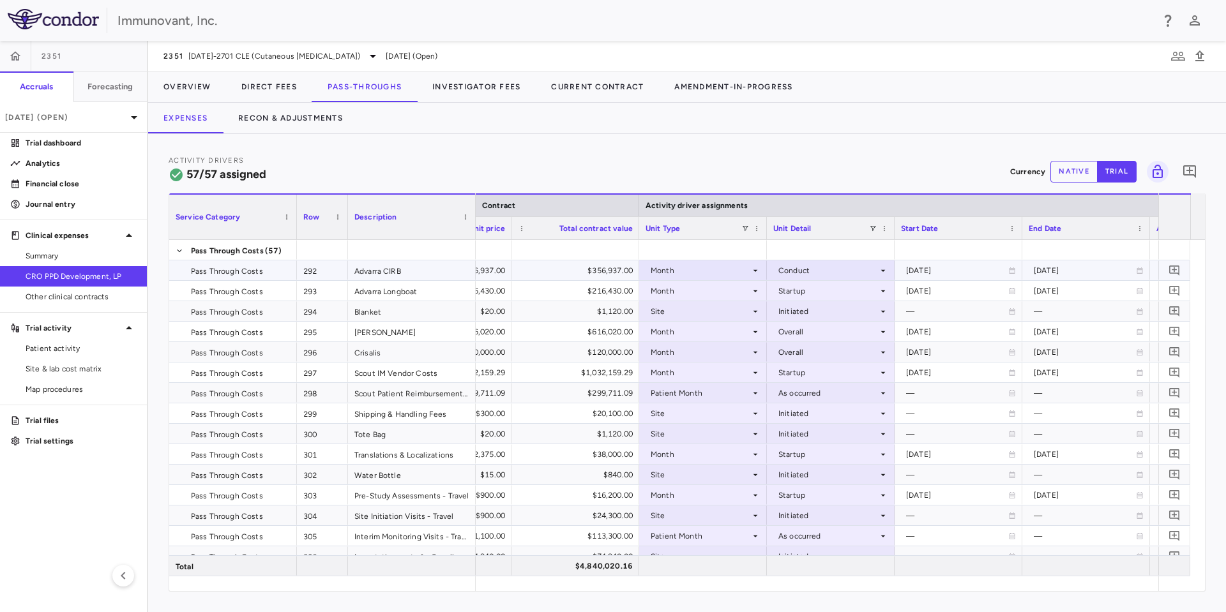
click at [882, 274] on icon at bounding box center [883, 271] width 10 height 10
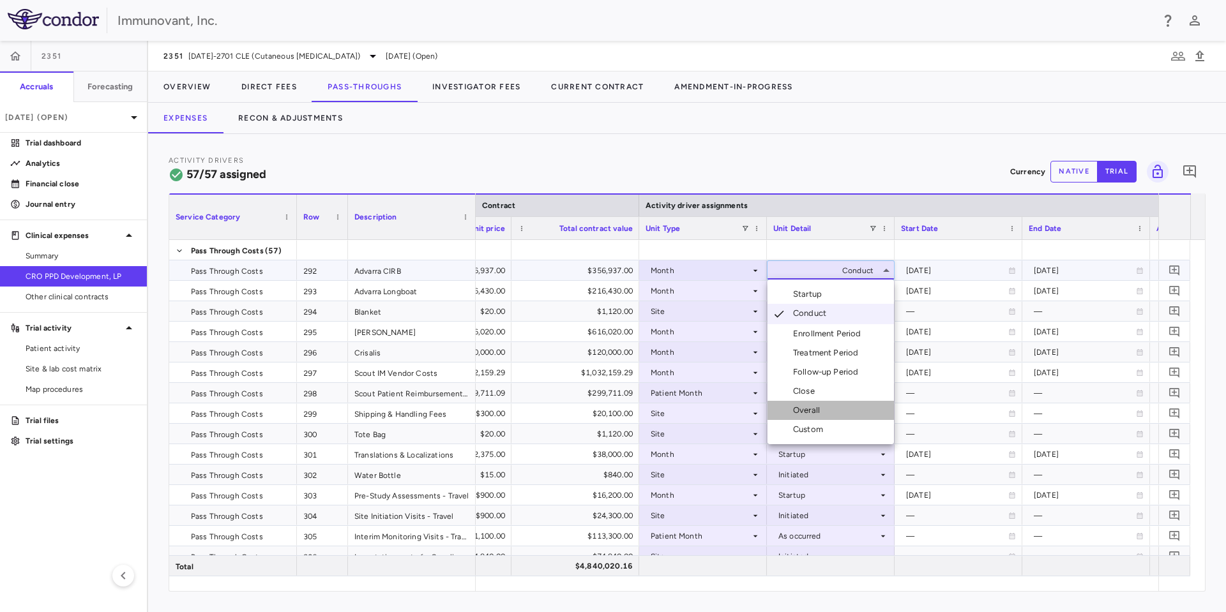
click at [812, 407] on div "Overall" at bounding box center [809, 410] width 32 height 11
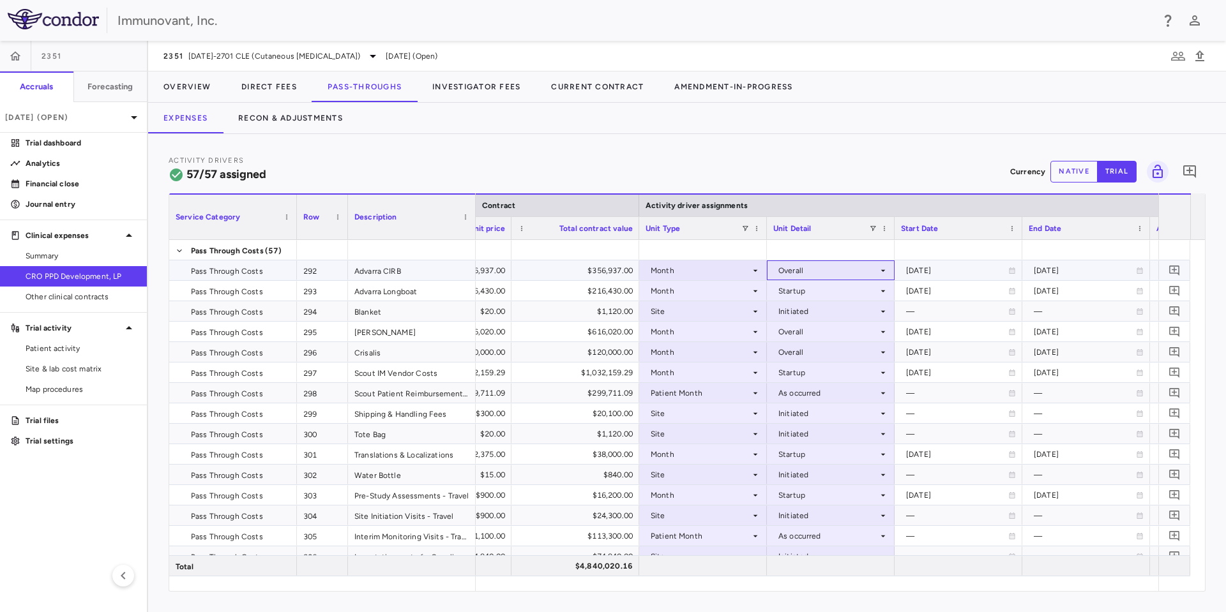
click at [867, 264] on div "Overall" at bounding box center [828, 270] width 100 height 20
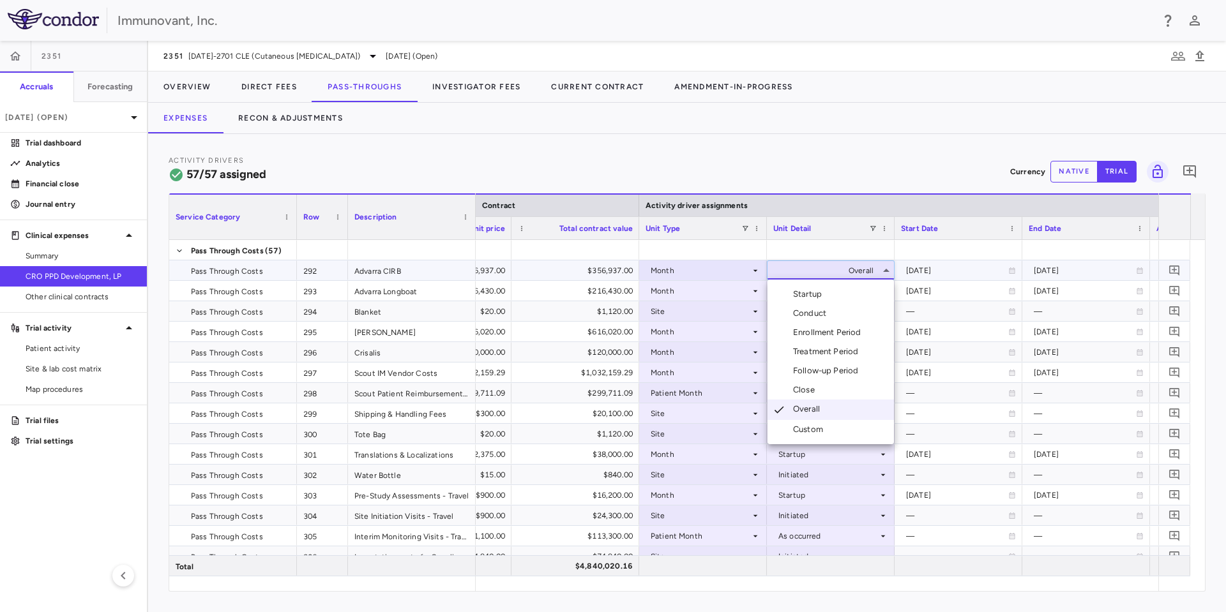
click at [840, 289] on li "Startup" at bounding box center [830, 294] width 126 height 19
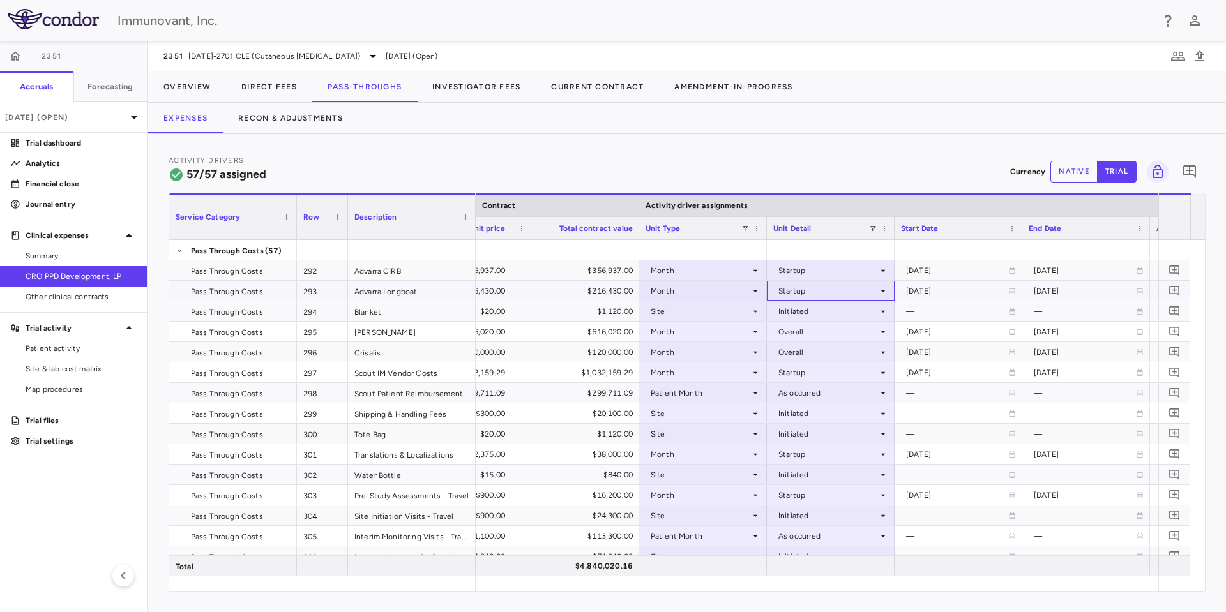
click at [863, 291] on div "Startup" at bounding box center [828, 291] width 100 height 20
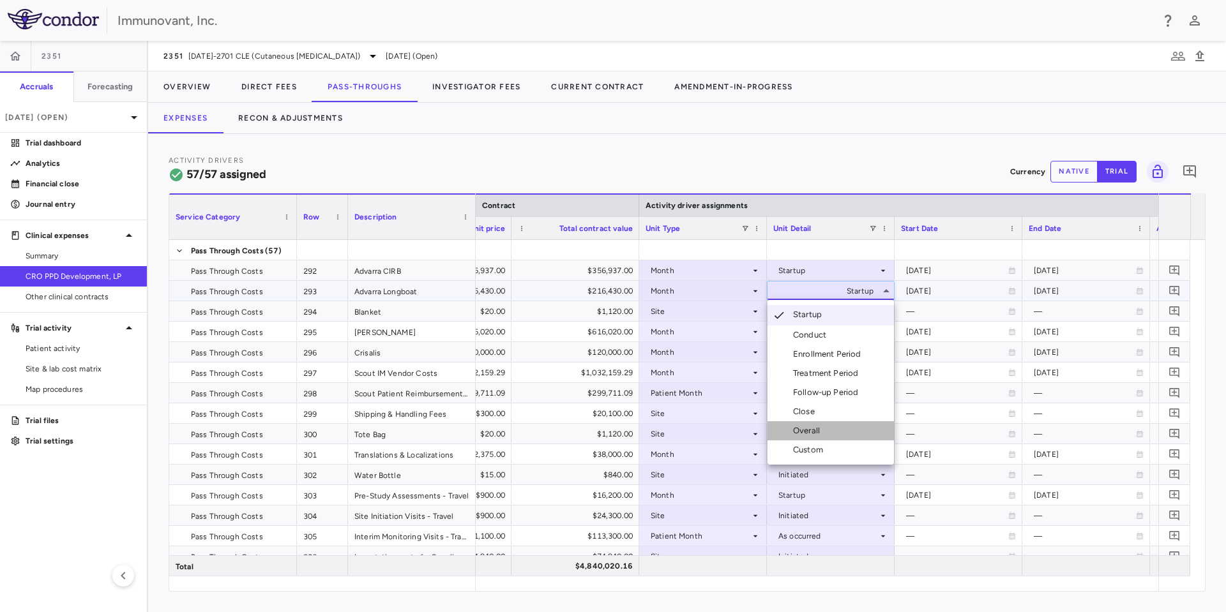
click at [820, 428] on div "Overall" at bounding box center [809, 430] width 32 height 11
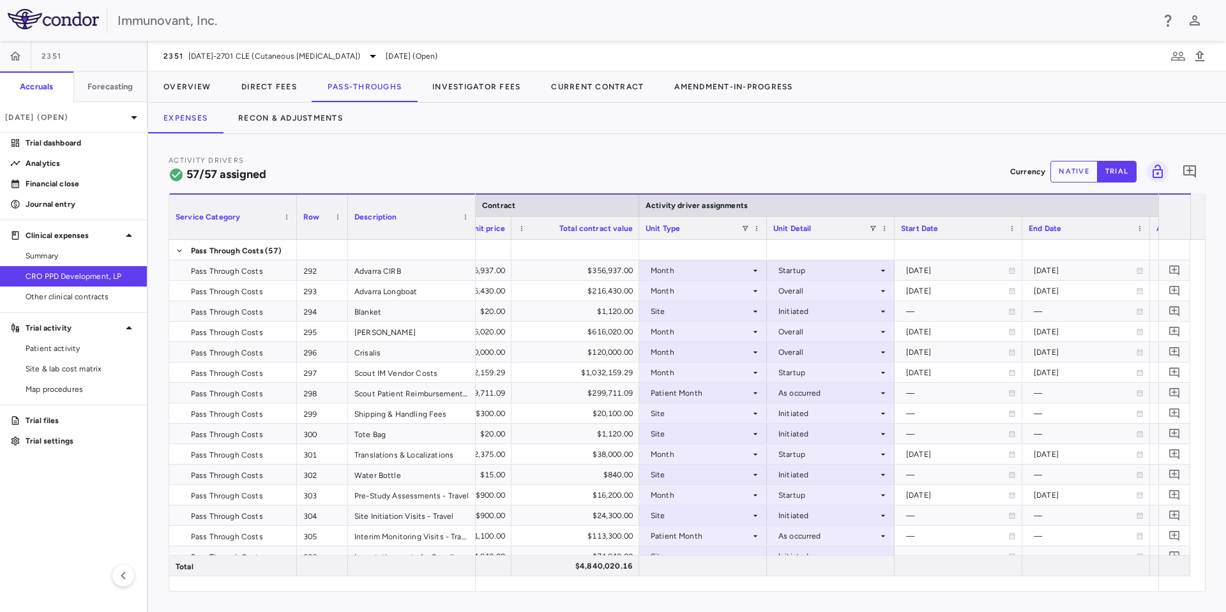
click at [823, 591] on div at bounding box center [817, 584] width 683 height 15
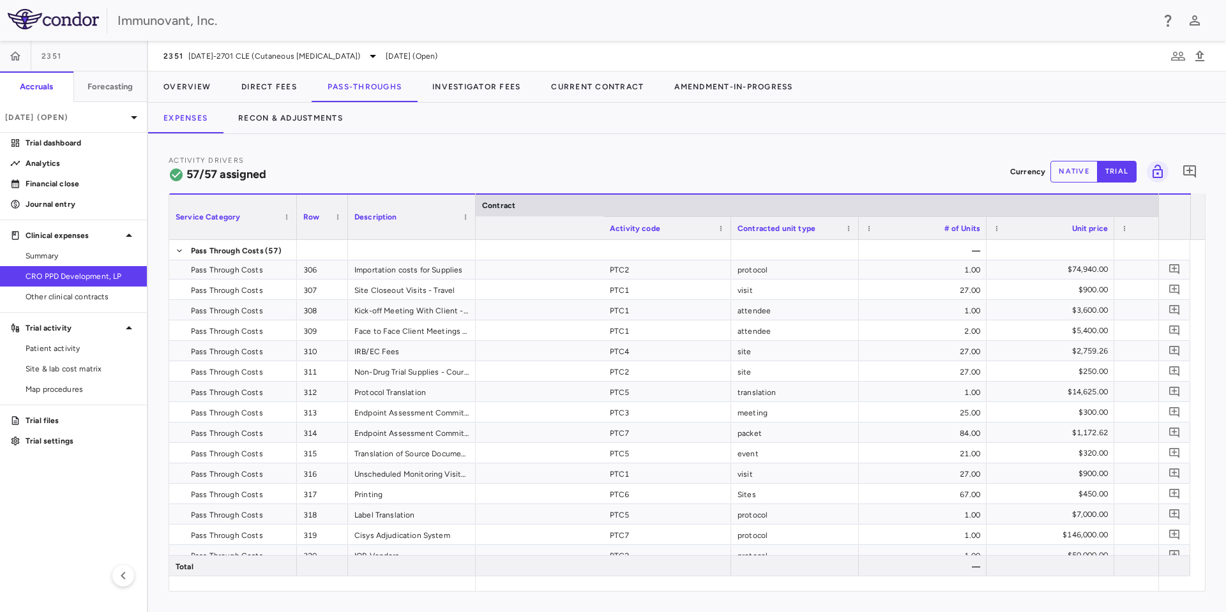
scroll to position [0, 464]
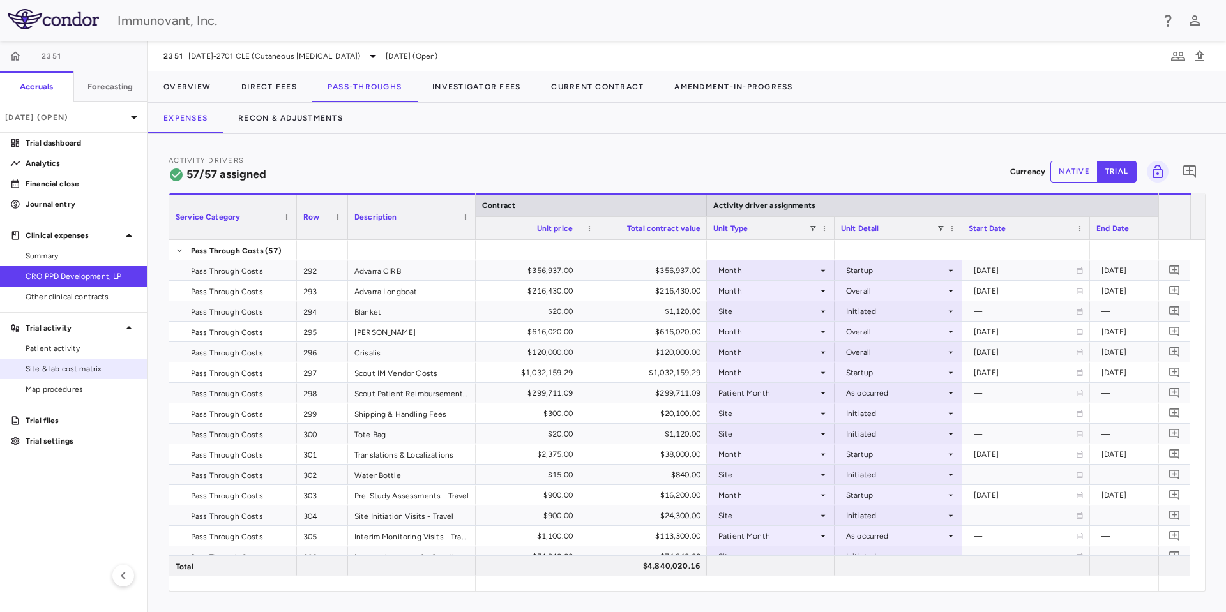
click at [72, 370] on span "Site & lab cost matrix" at bounding box center [81, 368] width 111 height 11
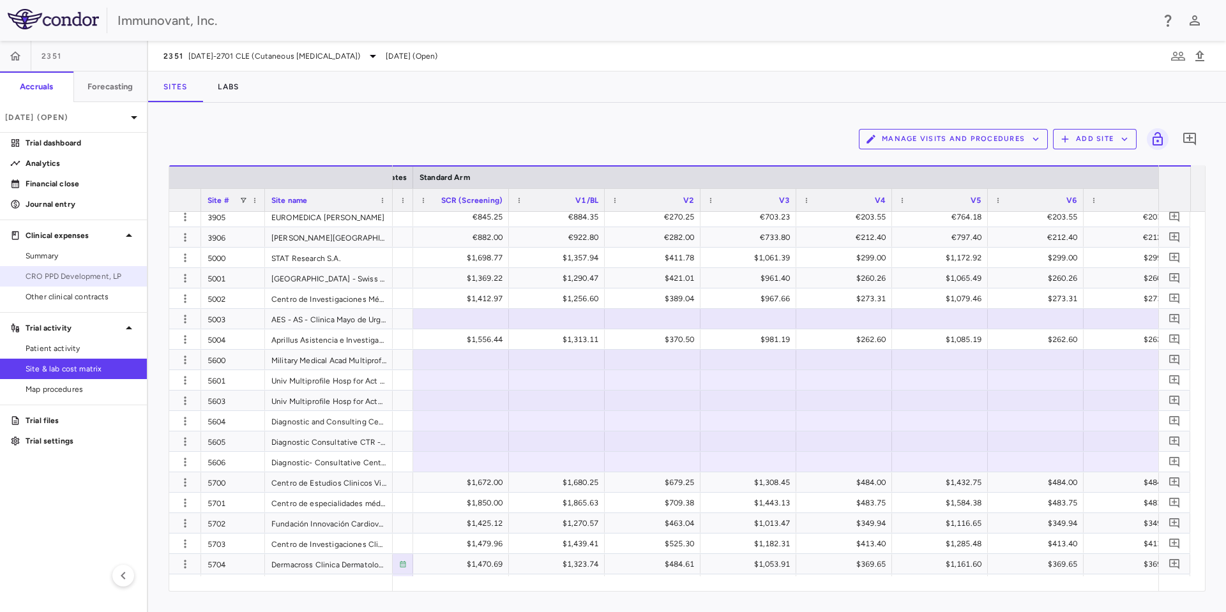
click at [91, 275] on span "CRO PPD Development, LP" at bounding box center [81, 276] width 111 height 11
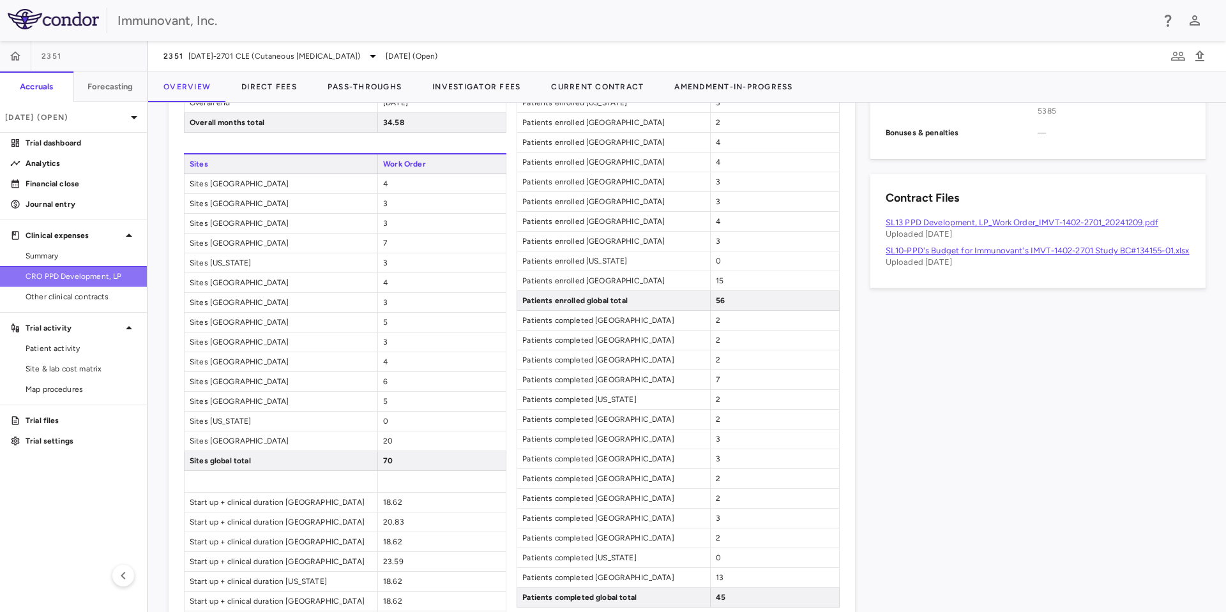
click at [97, 274] on span "CRO PPD Development, LP" at bounding box center [81, 276] width 111 height 11
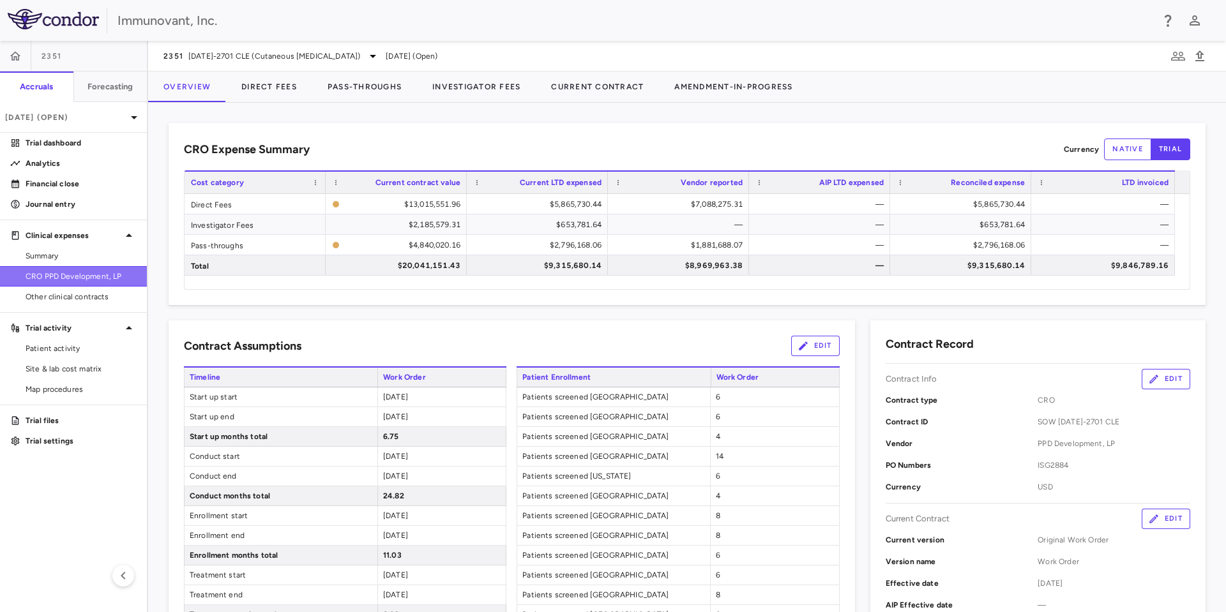
click at [74, 275] on span "CRO PPD Development, LP" at bounding box center [81, 276] width 111 height 11
drag, startPoint x: 370, startPoint y: 75, endPoint x: 366, endPoint y: 92, distance: 17.5
click at [370, 77] on button "Pass-Throughs" at bounding box center [364, 87] width 105 height 31
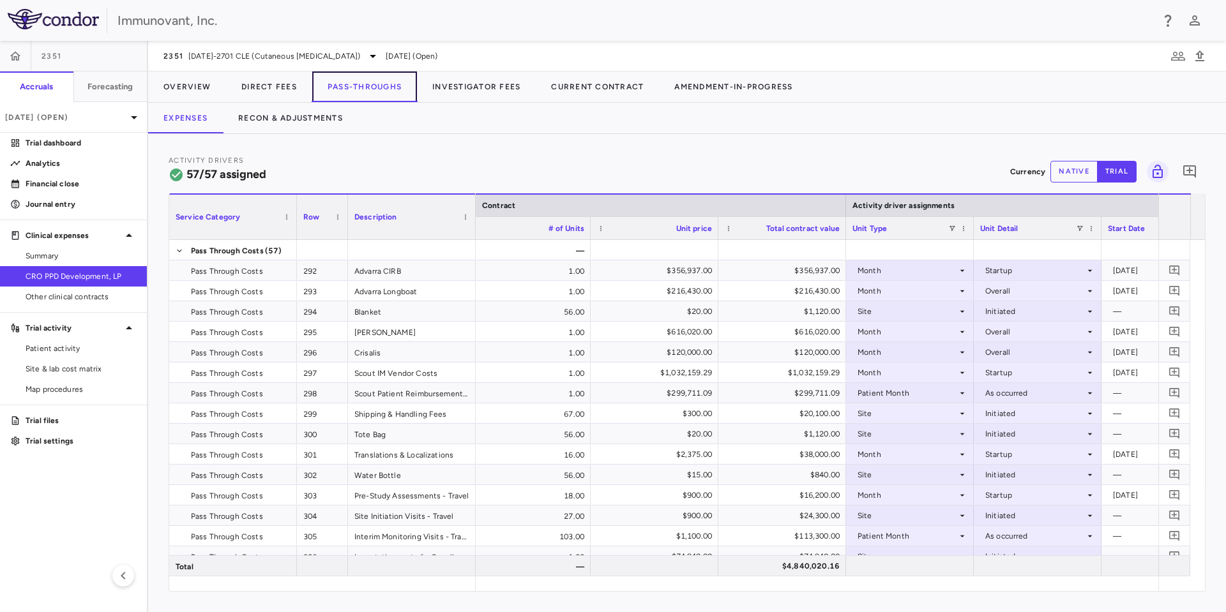
scroll to position [0, 324]
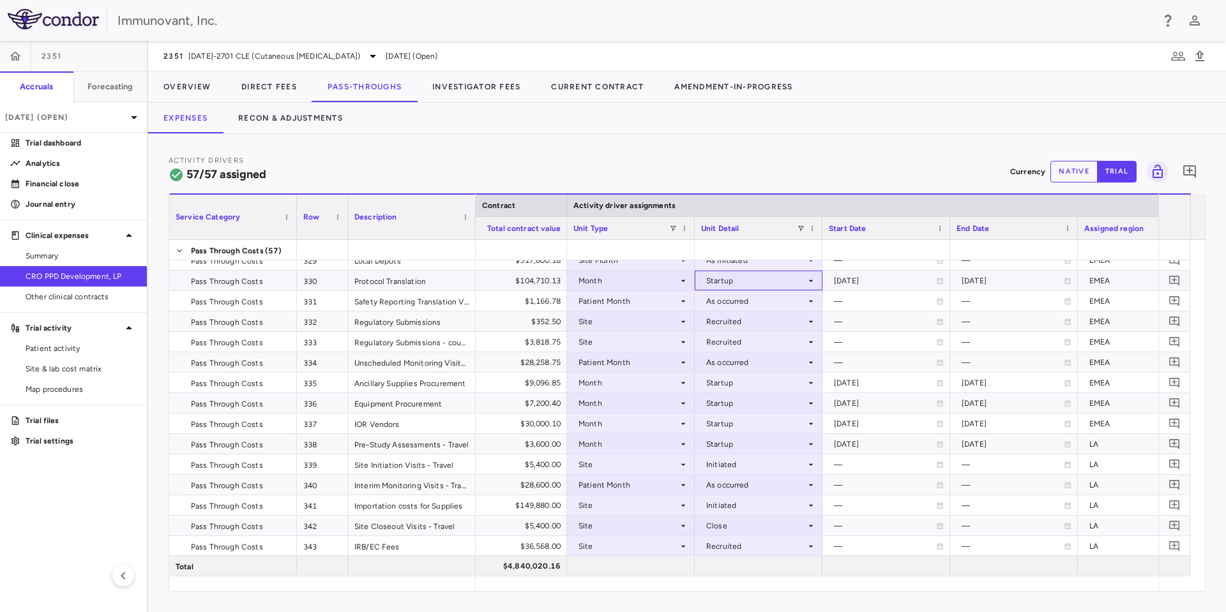
click at [806, 281] on icon at bounding box center [811, 281] width 10 height 10
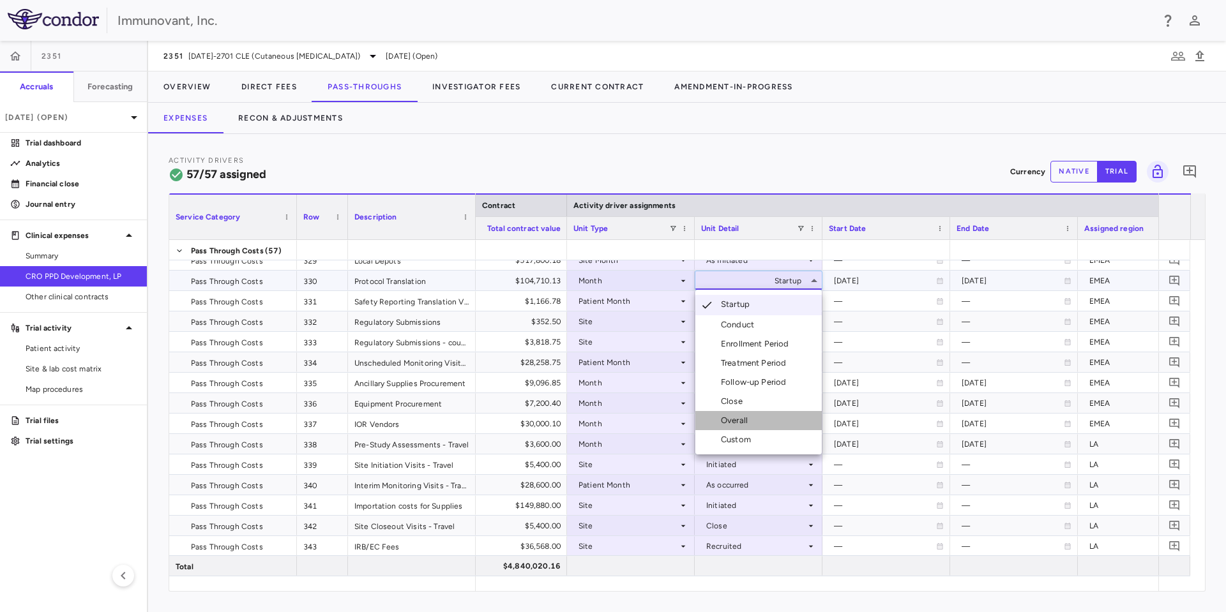
click at [741, 421] on div "Overall" at bounding box center [737, 420] width 32 height 11
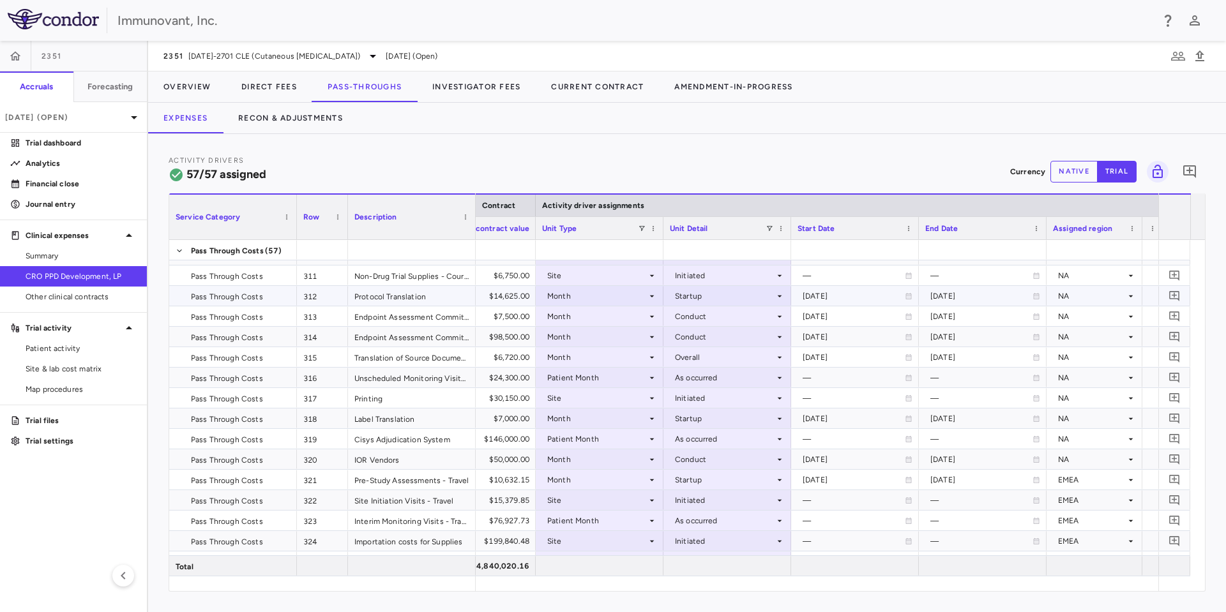
click at [773, 297] on div "Startup" at bounding box center [725, 296] width 100 height 20
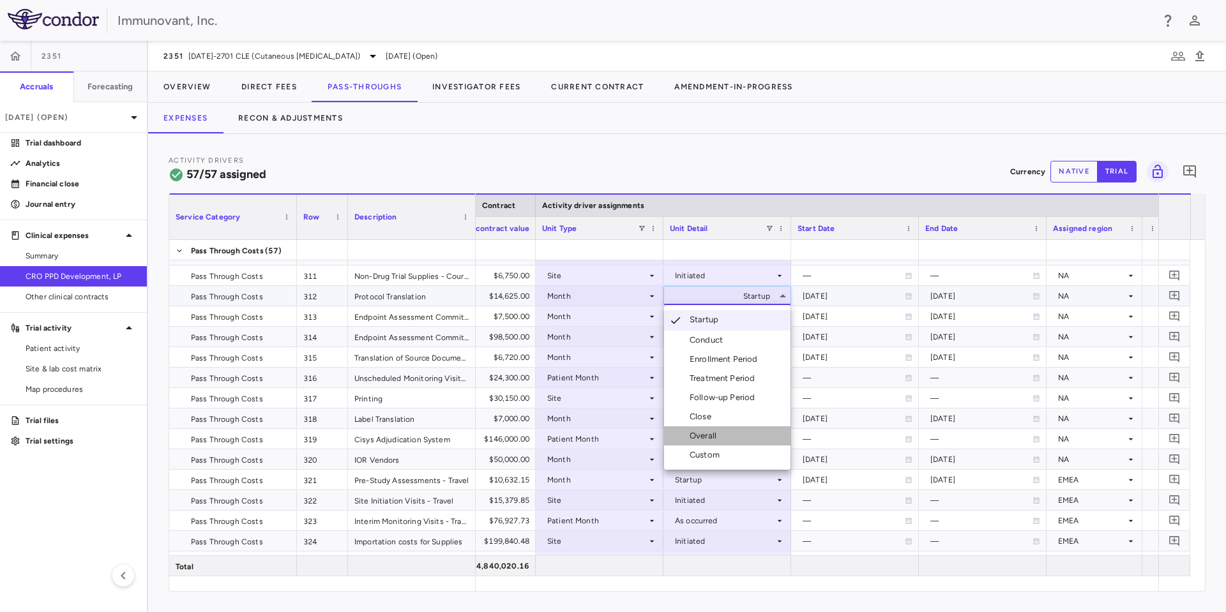
click at [698, 432] on div "Overall" at bounding box center [706, 435] width 32 height 11
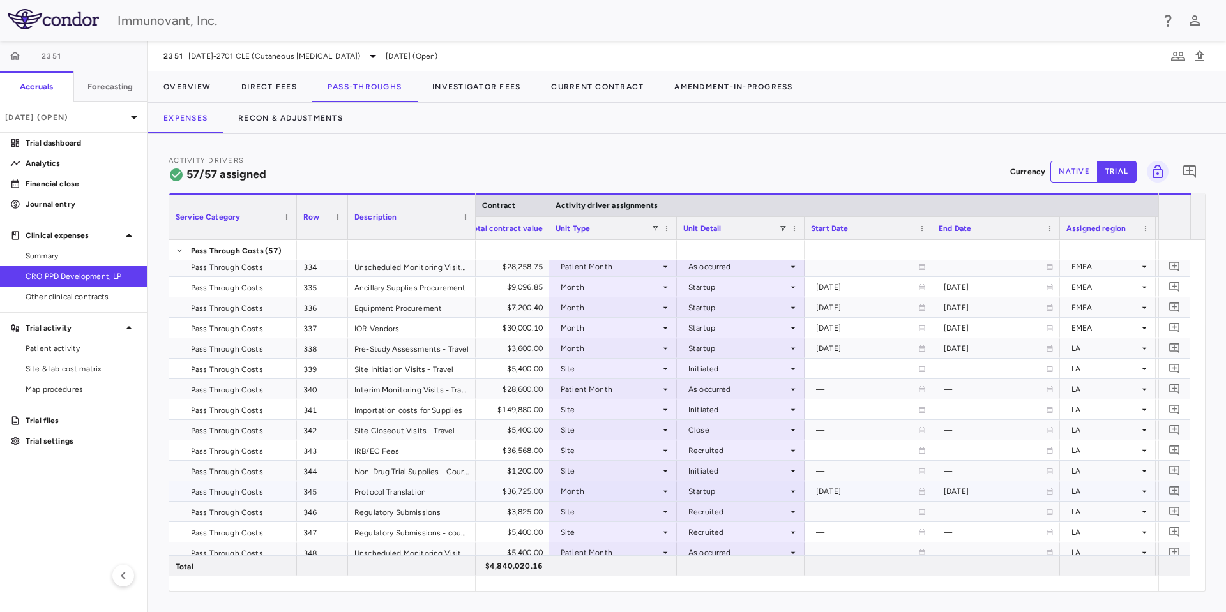
click at [764, 492] on div "Startup" at bounding box center [738, 491] width 100 height 20
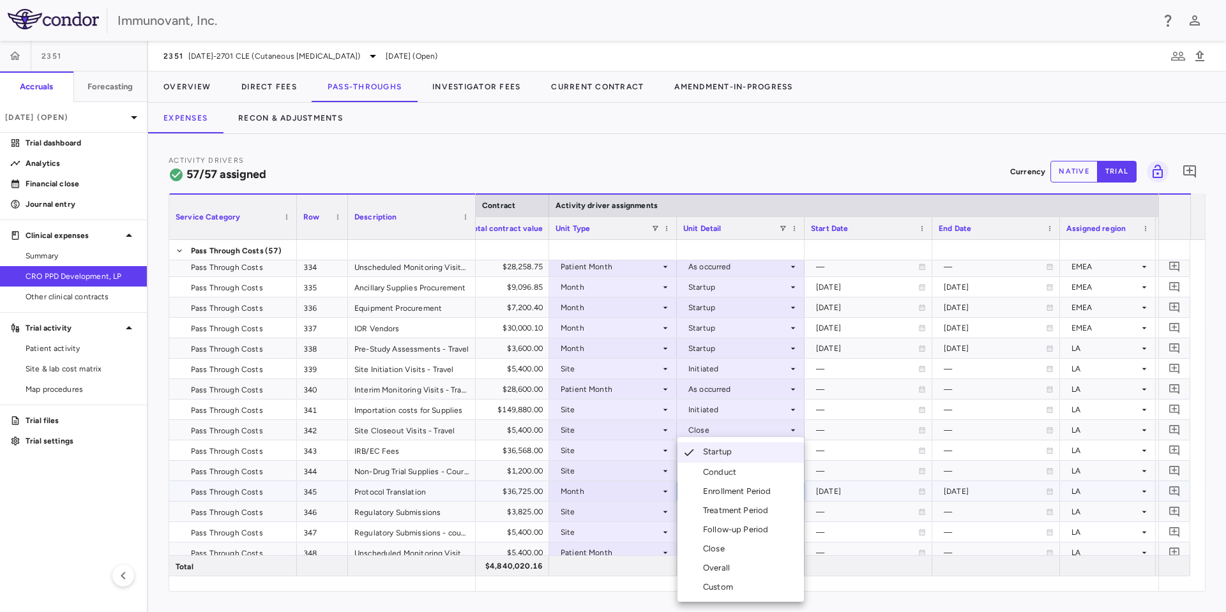
click at [725, 568] on div "Overall" at bounding box center [719, 567] width 32 height 11
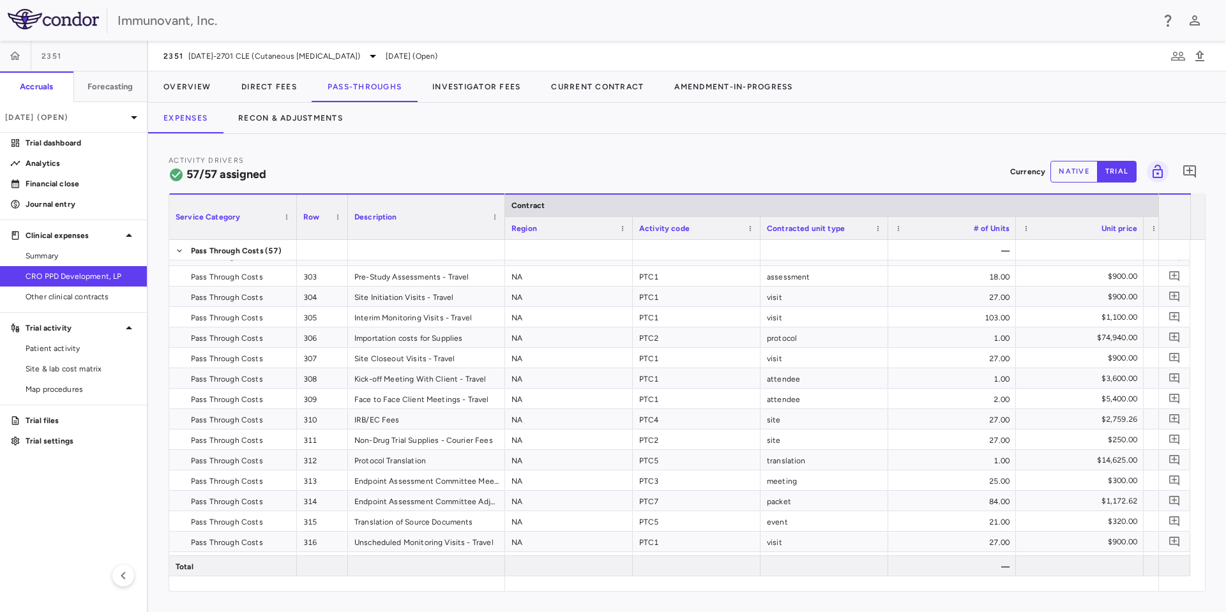
drag, startPoint x: 473, startPoint y: 205, endPoint x: 503, endPoint y: 209, distance: 30.3
click at [503, 209] on div at bounding box center [504, 217] width 5 height 45
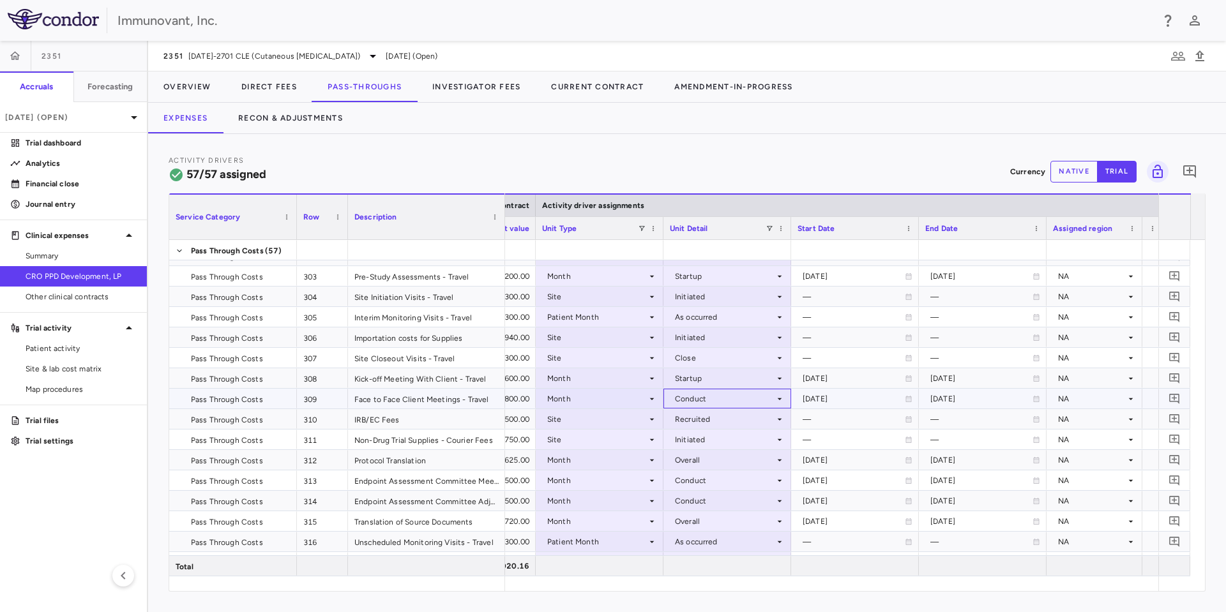
click at [763, 398] on div "Conduct" at bounding box center [725, 399] width 100 height 20
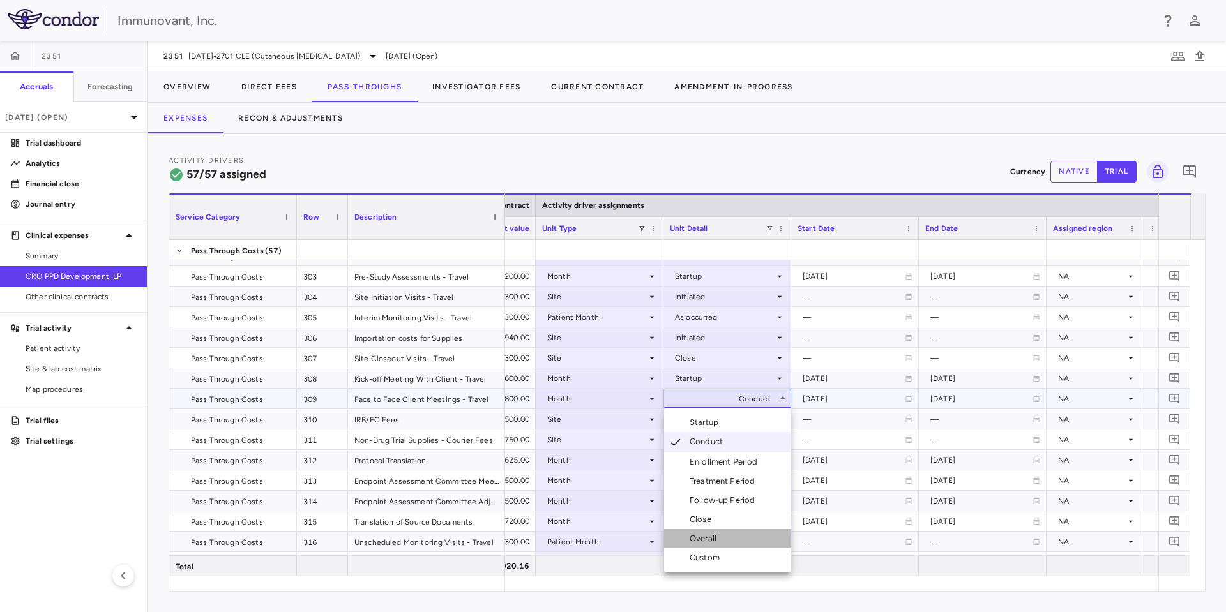
click at [723, 538] on li "Overall" at bounding box center [727, 538] width 126 height 19
